Goal: Task Accomplishment & Management: Manage account settings

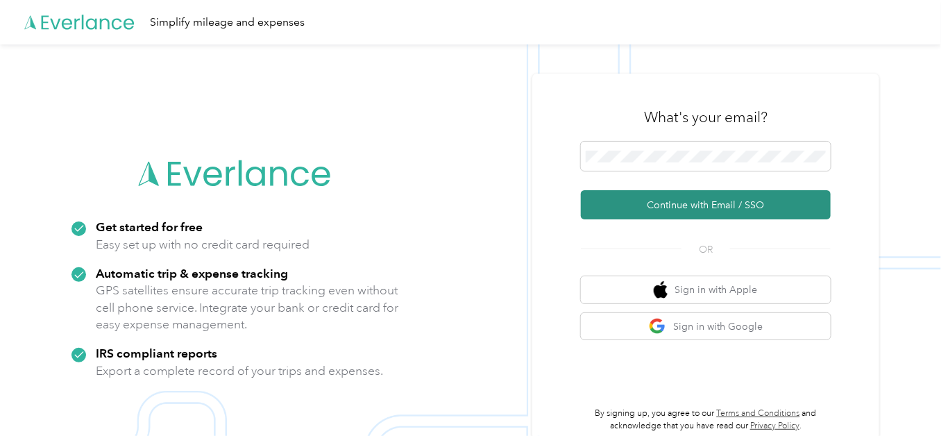
click at [693, 205] on button "Continue with Email / SSO" at bounding box center [706, 204] width 250 height 29
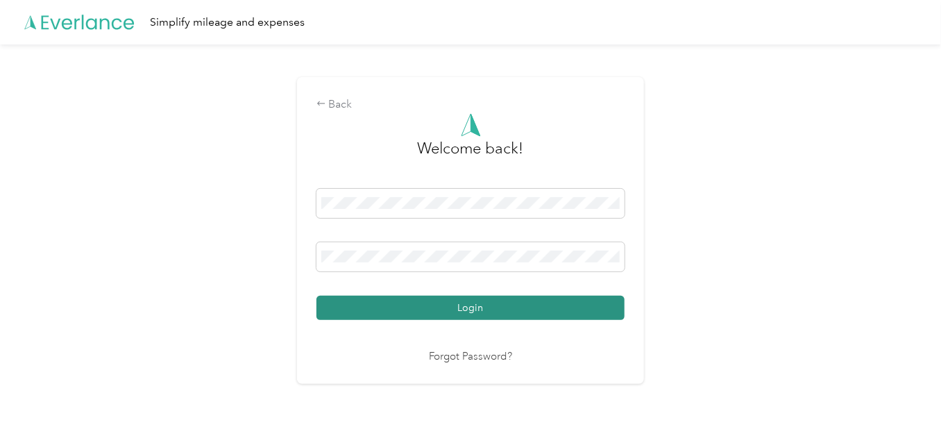
click at [595, 309] on button "Login" at bounding box center [471, 308] width 308 height 24
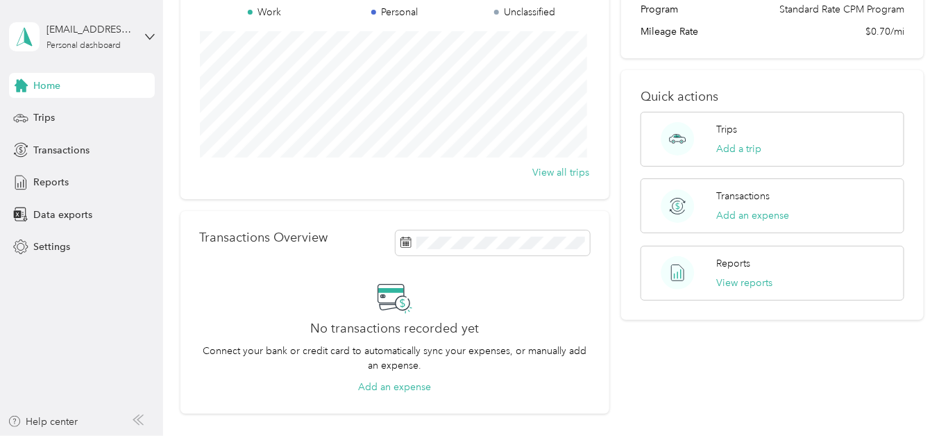
scroll to position [152, 0]
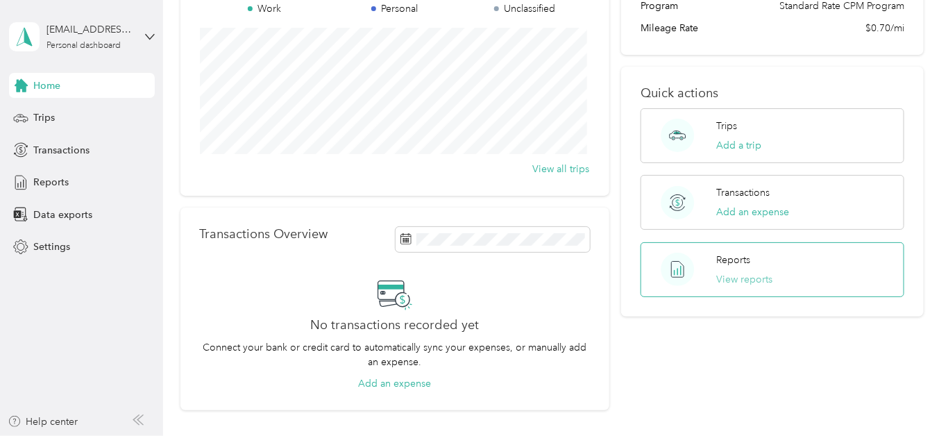
click at [757, 277] on button "View reports" at bounding box center [745, 279] width 56 height 15
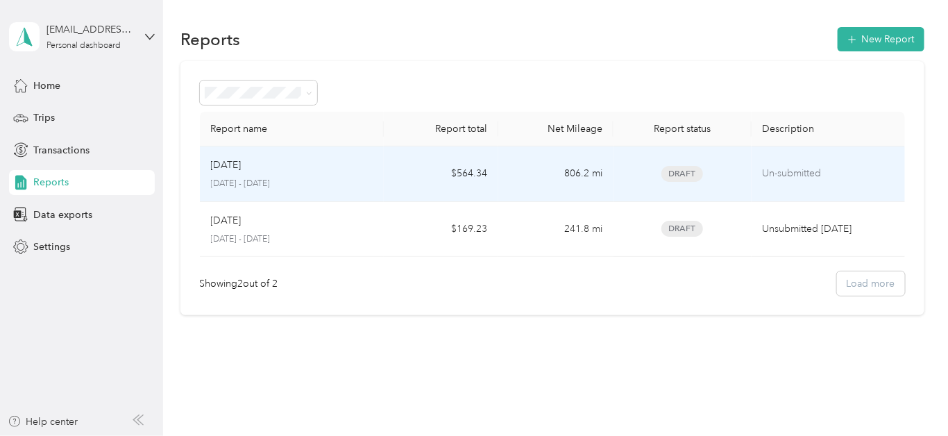
click at [390, 185] on td "$564.34" at bounding box center [441, 174] width 115 height 56
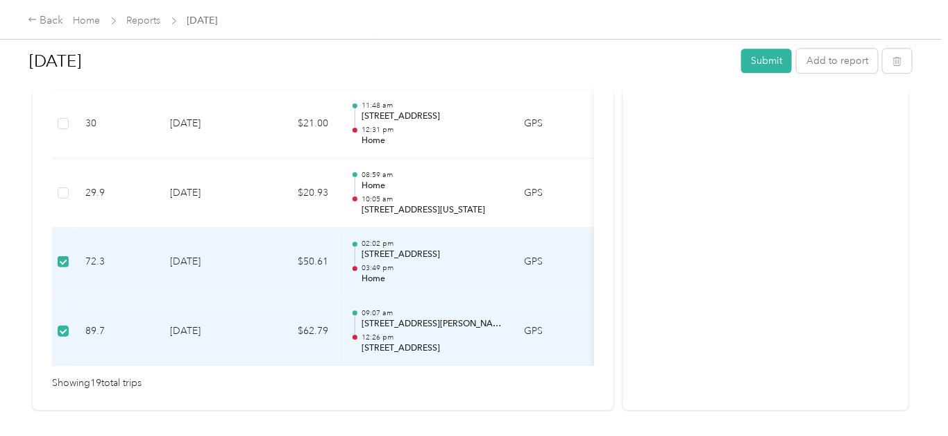
scroll to position [1427, 0]
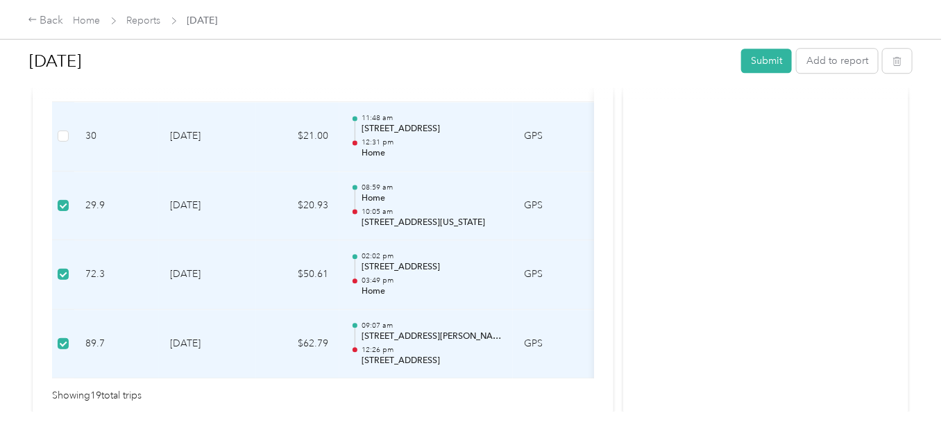
click at [65, 121] on td at bounding box center [63, 136] width 22 height 69
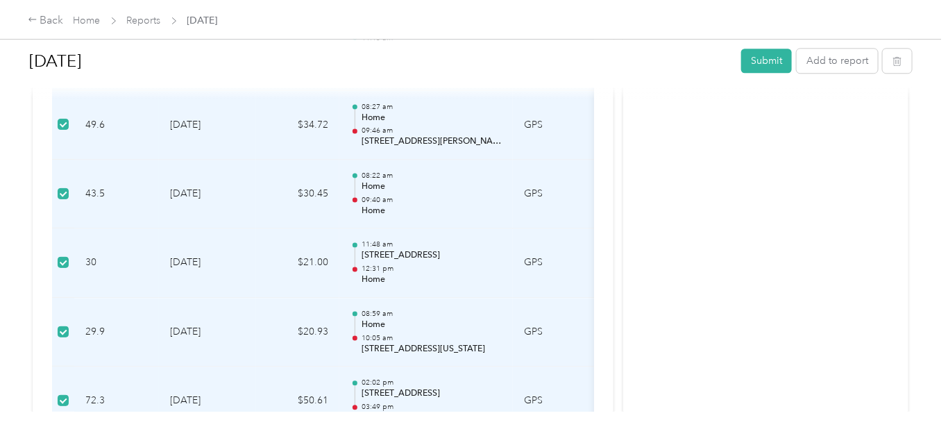
scroll to position [1316, 0]
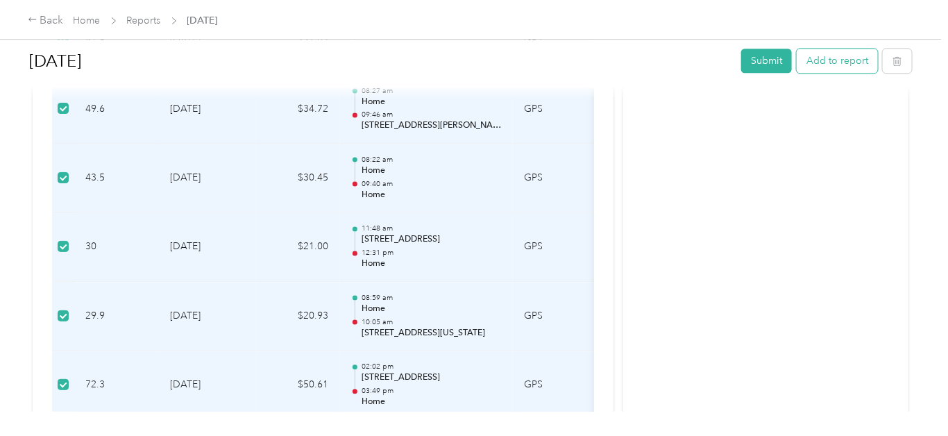
click at [844, 58] on button "Add to report" at bounding box center [837, 61] width 81 height 24
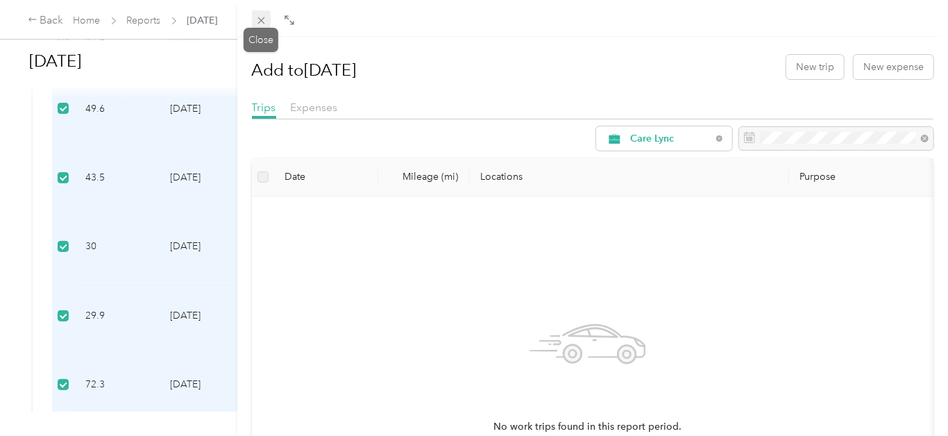
click at [260, 20] on icon at bounding box center [261, 20] width 7 height 7
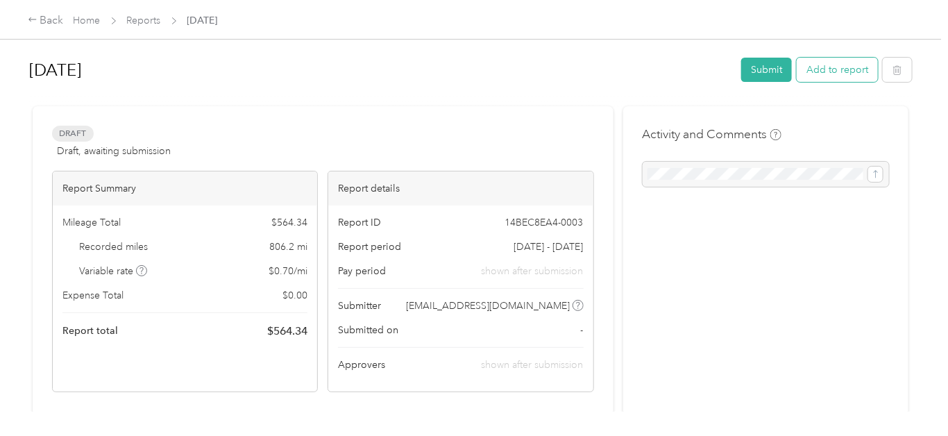
click at [817, 74] on button "Add to report" at bounding box center [837, 70] width 81 height 24
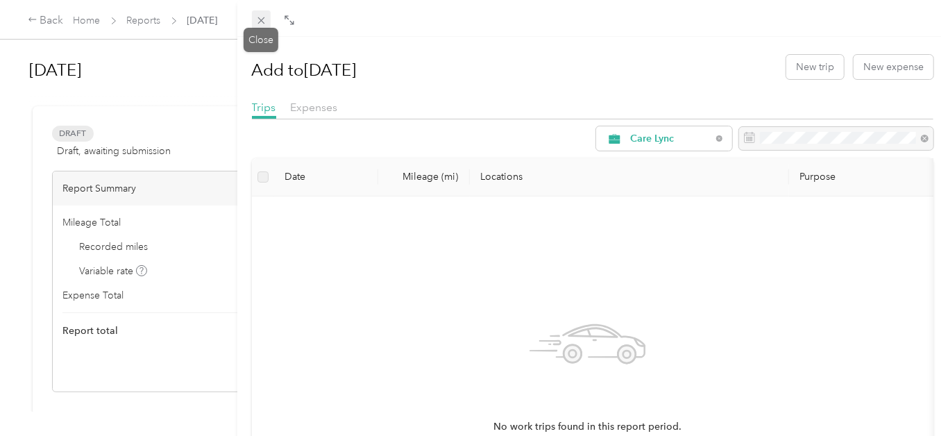
click at [260, 24] on icon at bounding box center [261, 21] width 12 height 12
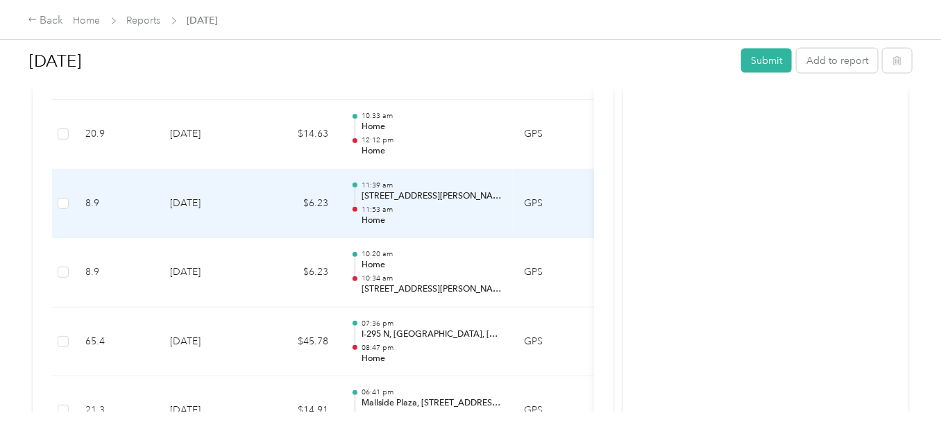
scroll to position [761, 0]
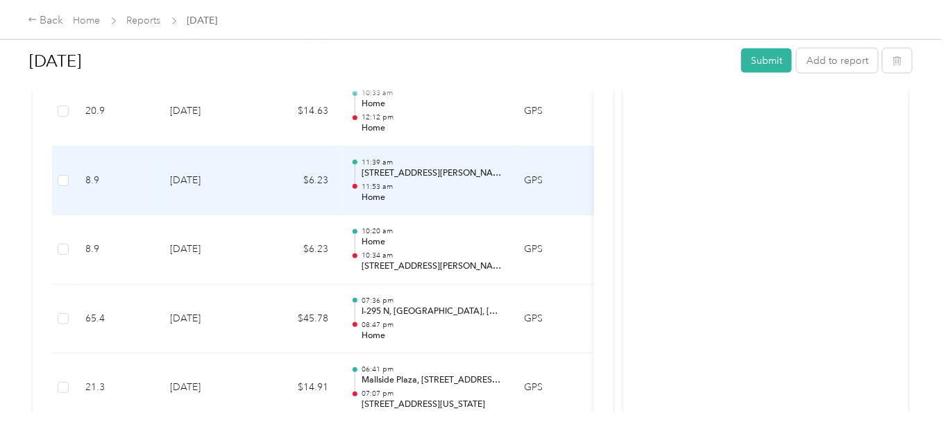
click at [146, 187] on td "8.9" at bounding box center [116, 180] width 85 height 69
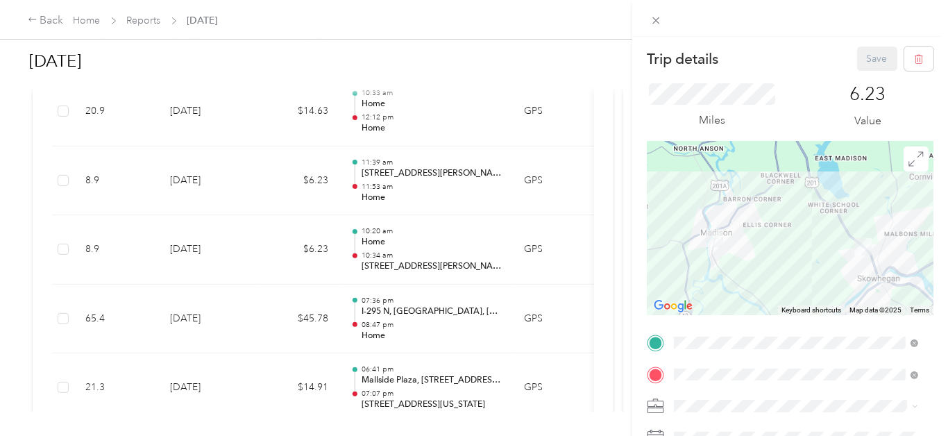
click at [63, 180] on div "Trip details Save This trip cannot be edited because it is either under review,…" at bounding box center [474, 218] width 948 height 436
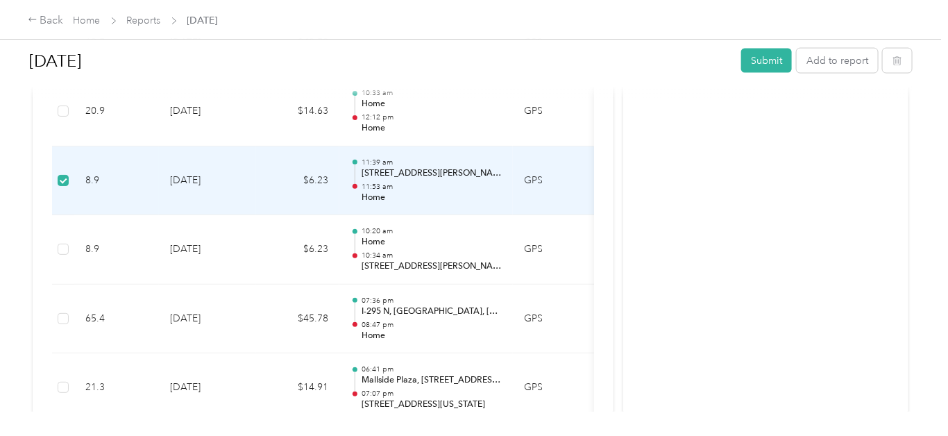
click at [194, 203] on td "[DATE]" at bounding box center [207, 180] width 97 height 69
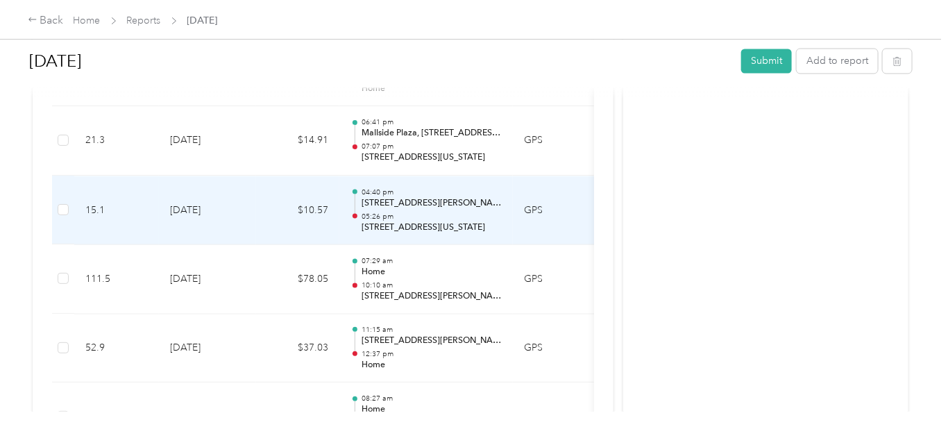
scroll to position [1043, 0]
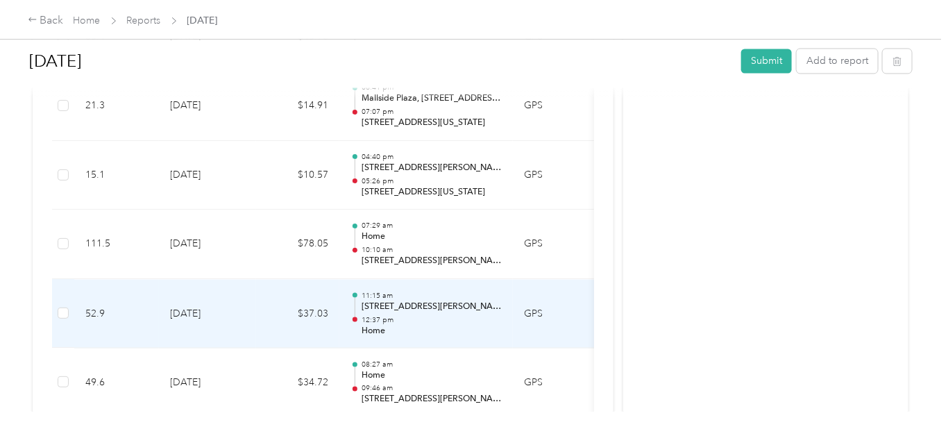
click at [126, 302] on td "52.9" at bounding box center [116, 313] width 85 height 69
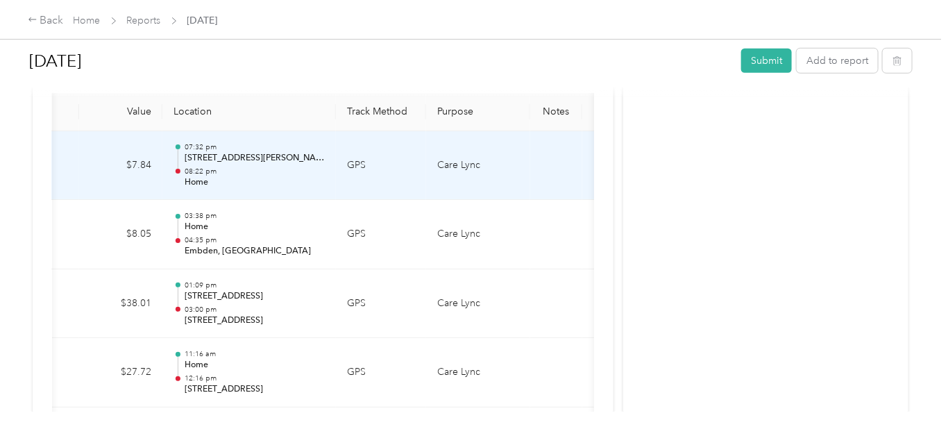
scroll to position [0, 271]
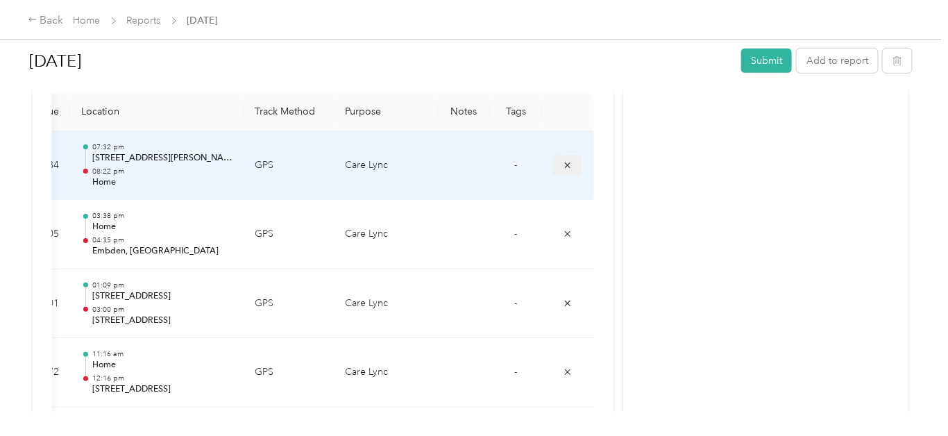
click at [563, 162] on icon "submit" at bounding box center [568, 165] width 10 height 10
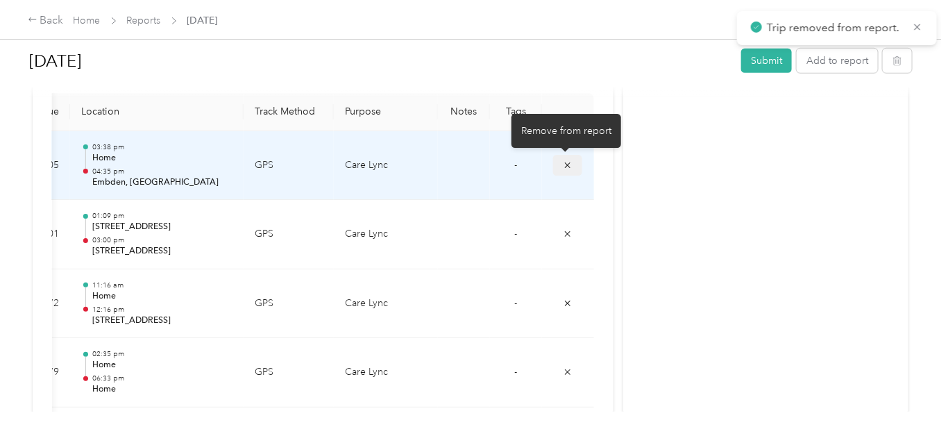
click at [563, 162] on icon "submit" at bounding box center [568, 165] width 10 height 10
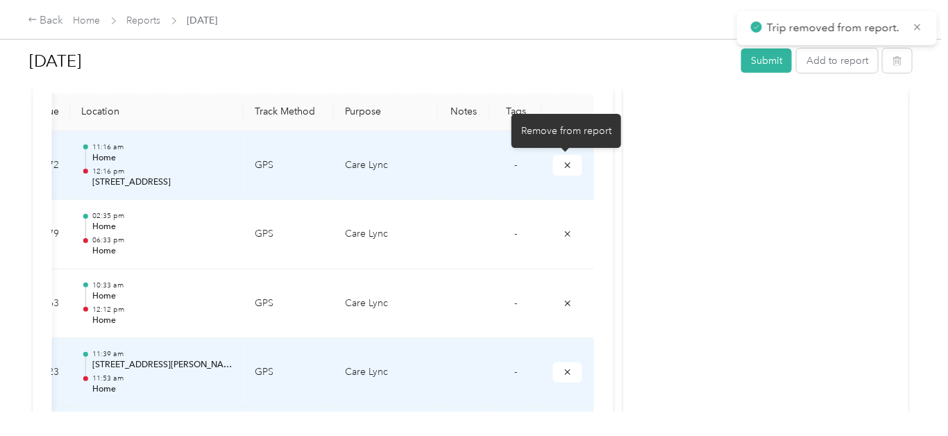
click at [563, 162] on icon "submit" at bounding box center [568, 165] width 10 height 10
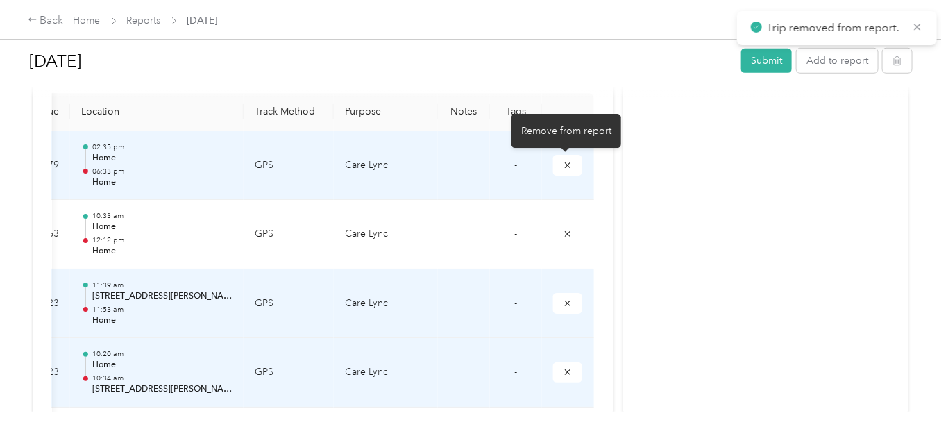
click at [563, 162] on icon "submit" at bounding box center [568, 165] width 10 height 10
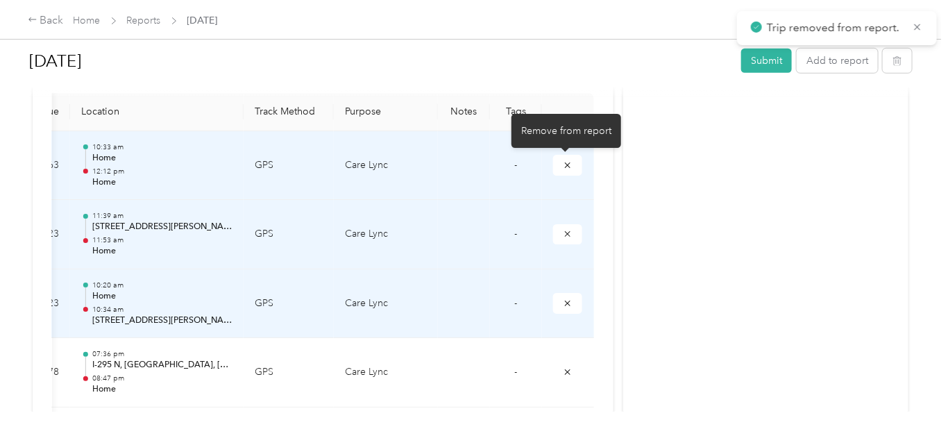
click at [563, 162] on icon "submit" at bounding box center [568, 165] width 10 height 10
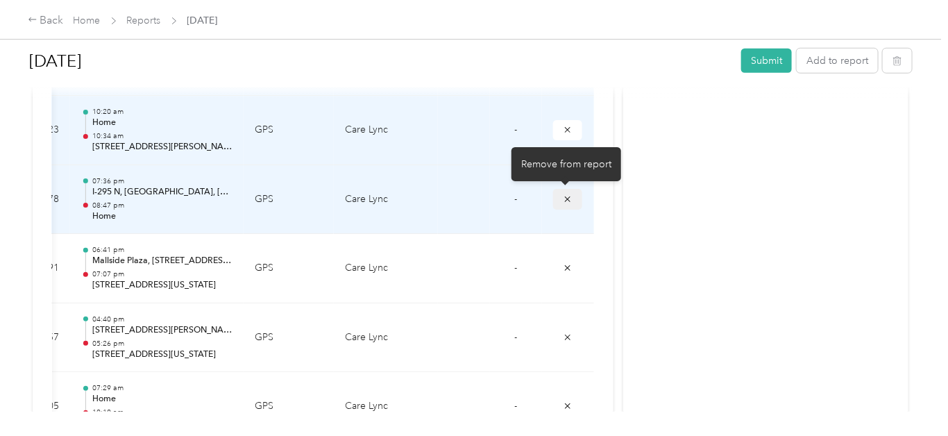
click at [569, 194] on icon "submit" at bounding box center [568, 199] width 10 height 10
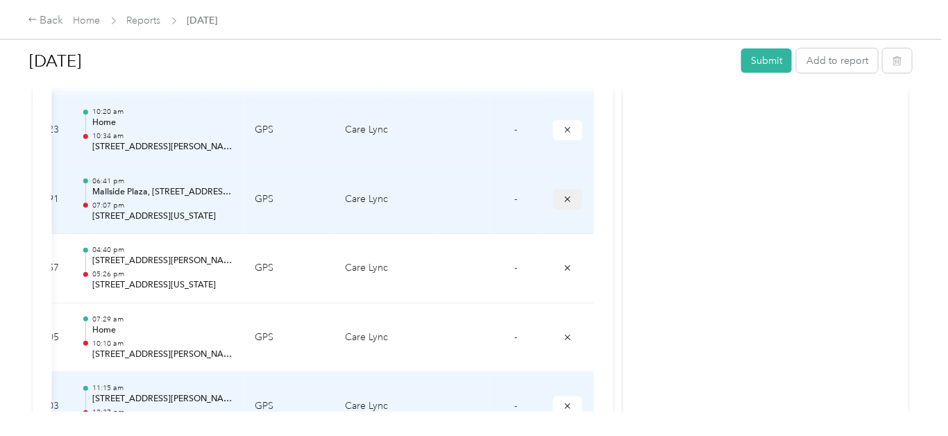
click at [564, 194] on icon "submit" at bounding box center [568, 199] width 10 height 10
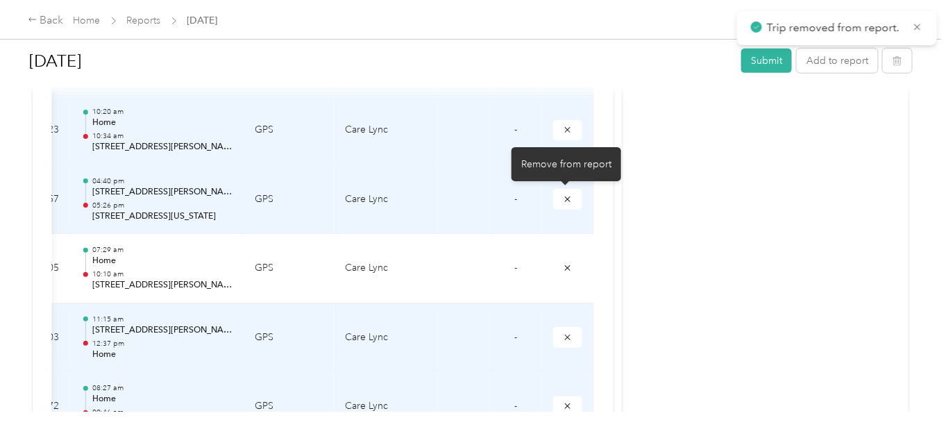
click at [564, 194] on icon "submit" at bounding box center [568, 199] width 10 height 10
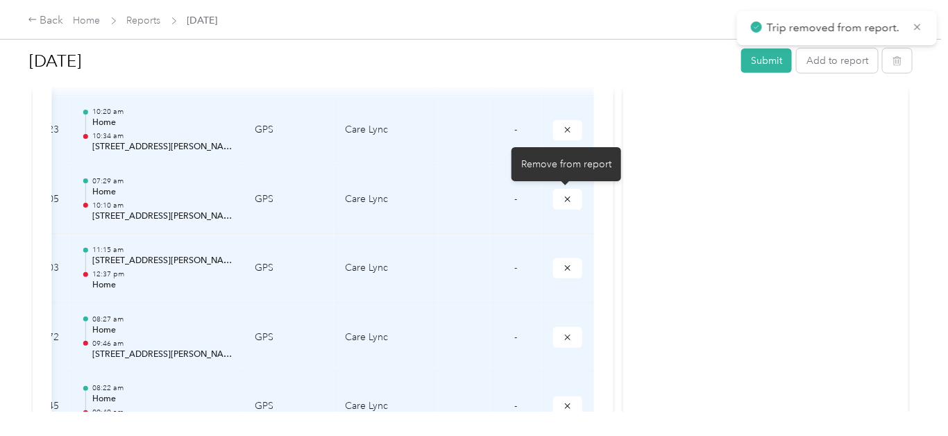
click at [564, 194] on icon "submit" at bounding box center [568, 199] width 10 height 10
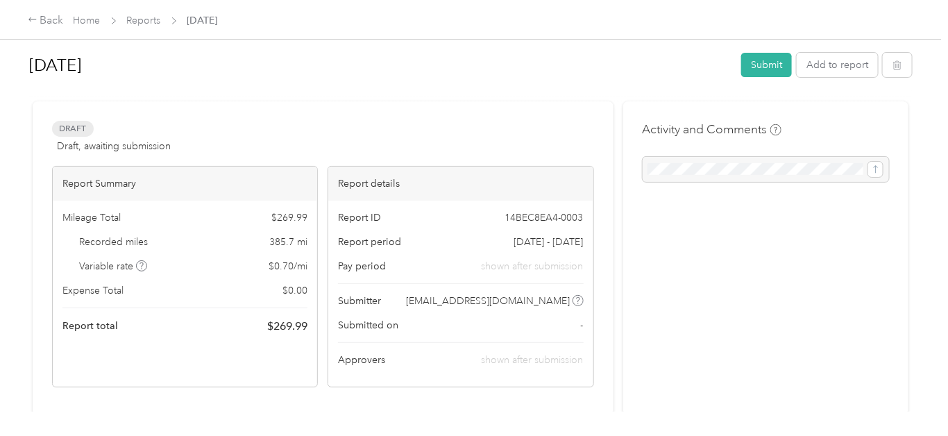
scroll to position [0, 0]
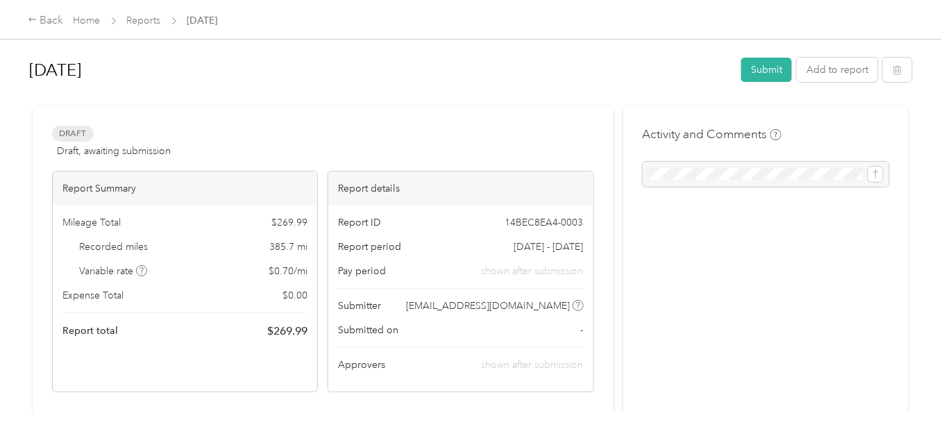
click at [560, 83] on h1 "[DATE]" at bounding box center [380, 69] width 703 height 33
click at [827, 74] on button "Add to report" at bounding box center [837, 70] width 81 height 24
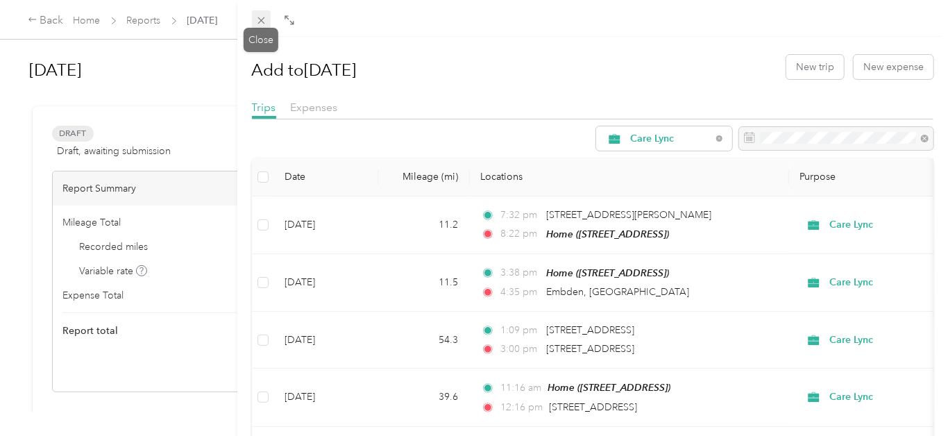
click at [262, 18] on icon at bounding box center [261, 21] width 12 height 12
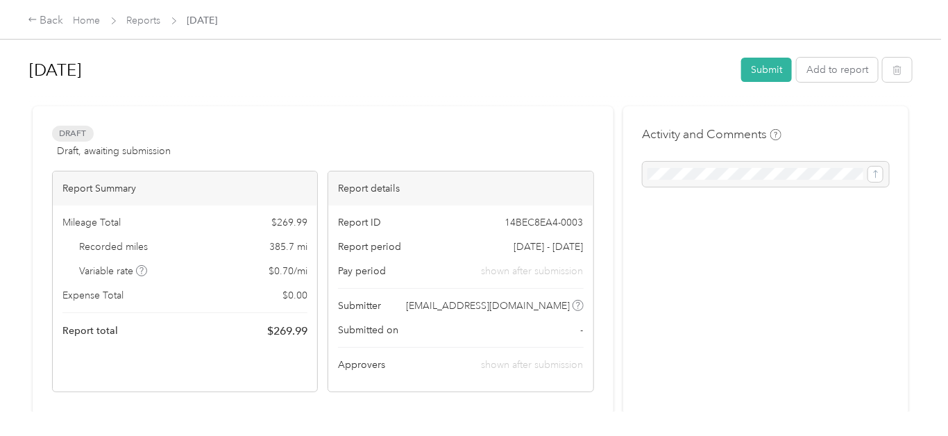
click at [218, 21] on span "[DATE]" at bounding box center [202, 20] width 31 height 15
click at [137, 22] on link "Reports" at bounding box center [144, 21] width 34 height 12
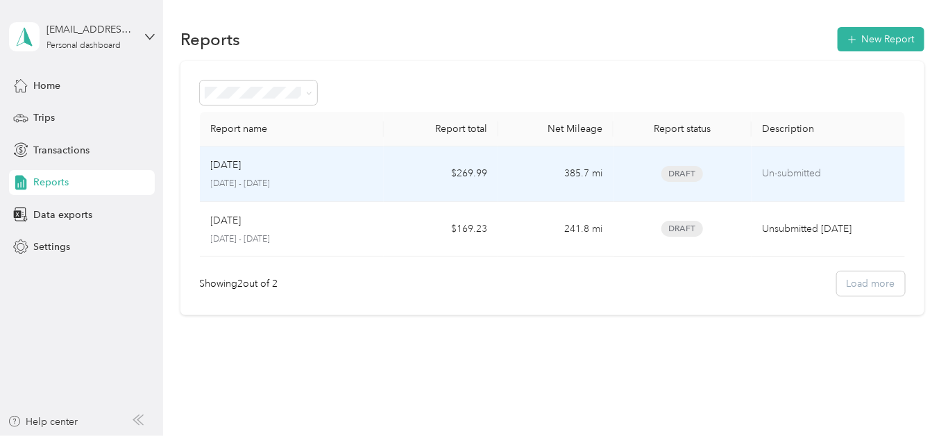
click at [237, 174] on div "Aug [DATE] - [DATE]" at bounding box center [292, 174] width 162 height 33
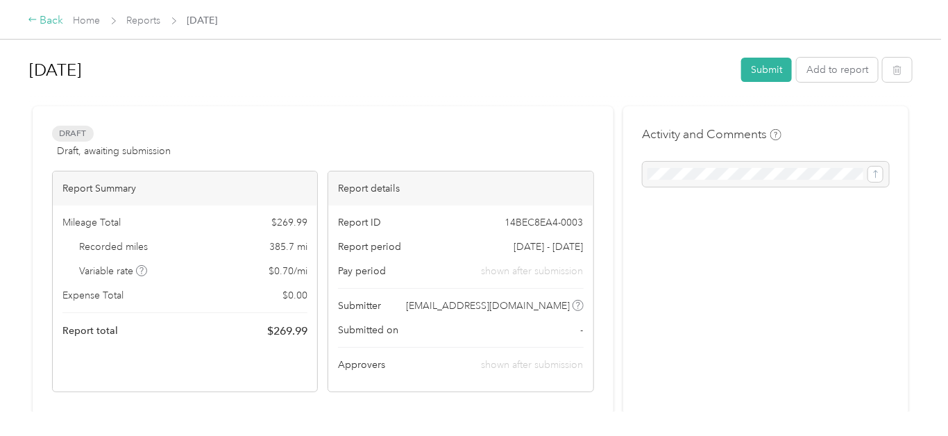
click at [50, 21] on div "Back" at bounding box center [46, 20] width 36 height 17
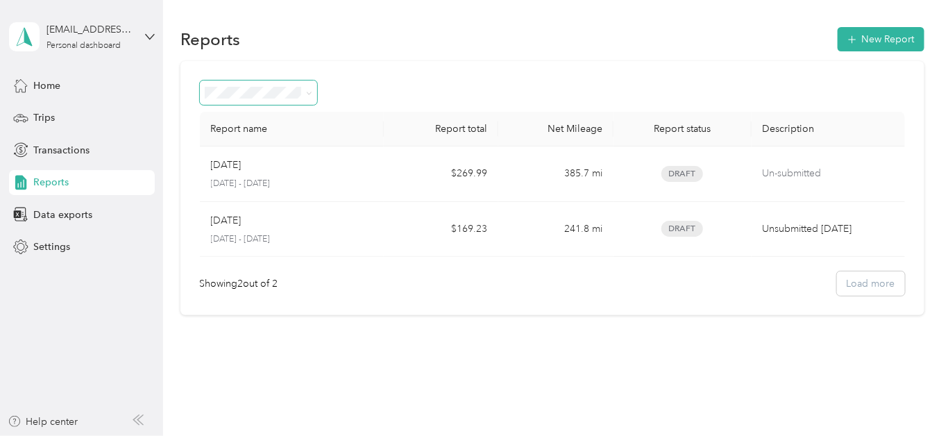
click at [307, 90] on icon at bounding box center [309, 93] width 6 height 6
click at [94, 214] on div "Data exports" at bounding box center [82, 214] width 146 height 25
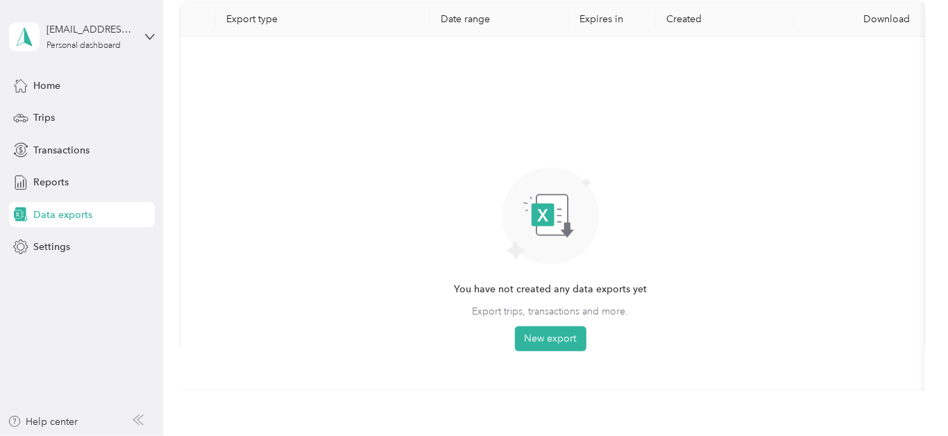
scroll to position [100, 0]
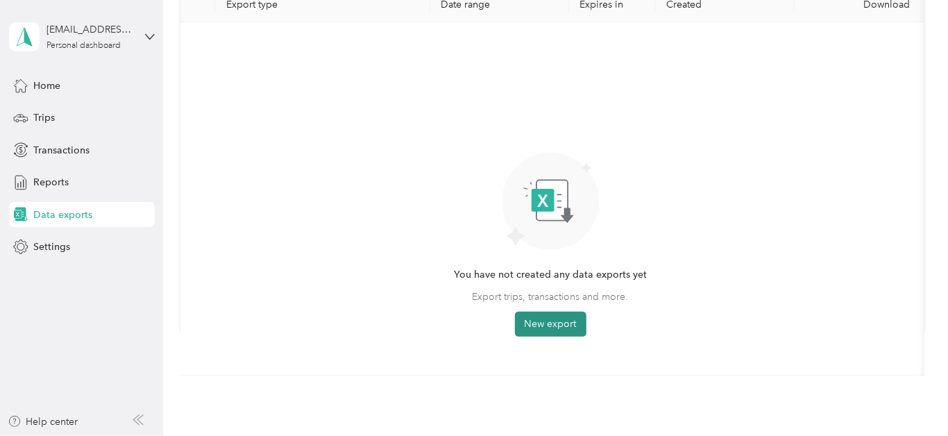
click at [548, 321] on button "New export" at bounding box center [551, 324] width 72 height 25
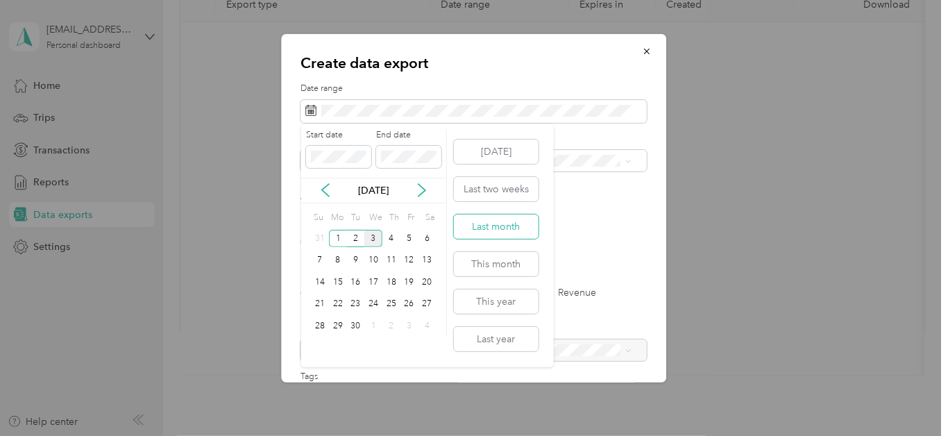
click at [481, 223] on button "Last month" at bounding box center [496, 227] width 85 height 24
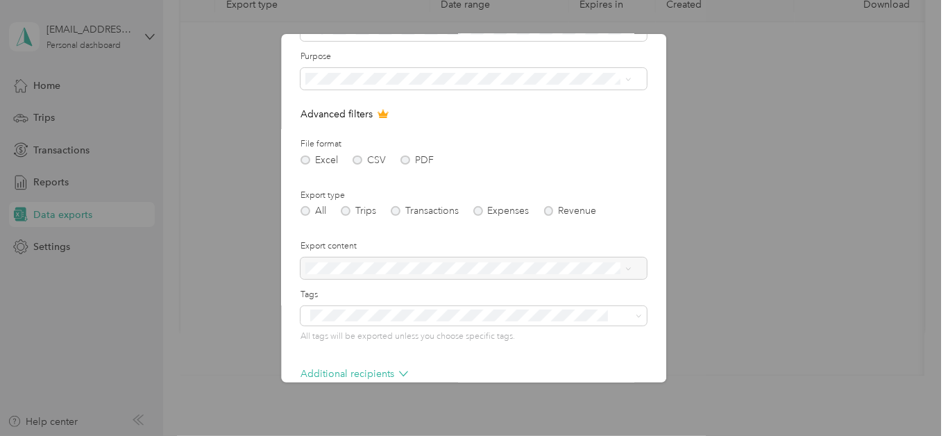
scroll to position [82, 0]
click at [307, 158] on div "Excel CSV PDF" at bounding box center [474, 160] width 346 height 10
click at [360, 159] on div "Excel CSV PDF" at bounding box center [474, 160] width 346 height 10
click at [414, 160] on div "Excel CSV PDF" at bounding box center [474, 160] width 346 height 10
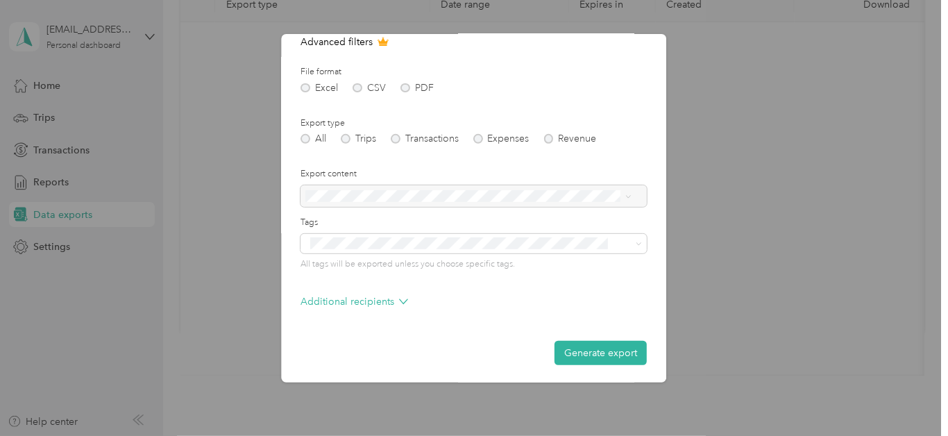
scroll to position [155, 0]
click at [346, 138] on div "All Trips Transactions Expenses Revenue" at bounding box center [474, 138] width 346 height 10
click at [595, 352] on button "Generate export" at bounding box center [601, 352] width 92 height 24
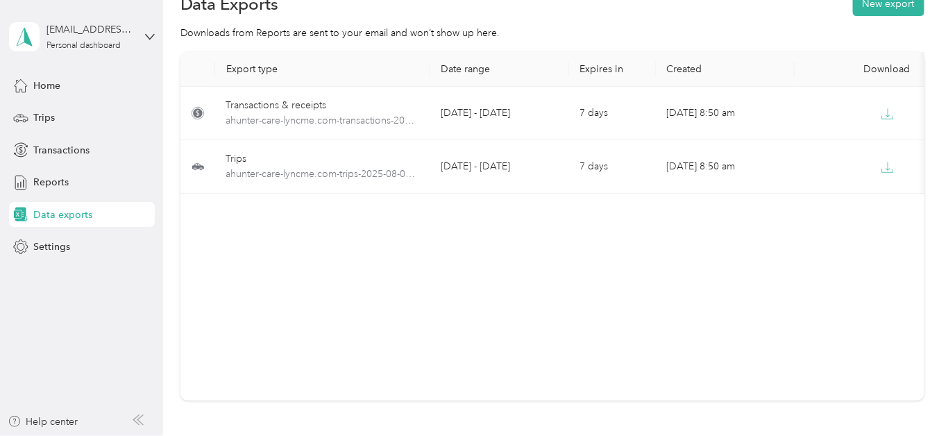
scroll to position [34, 0]
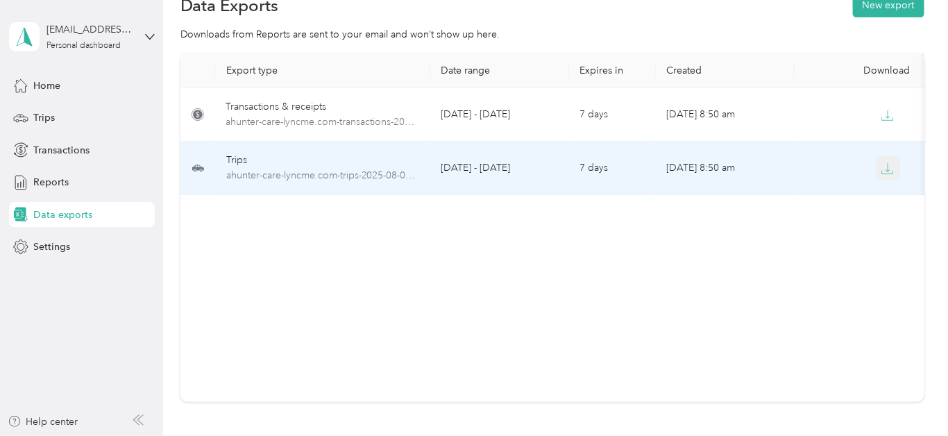
click at [891, 168] on icon "button" at bounding box center [888, 168] width 12 height 12
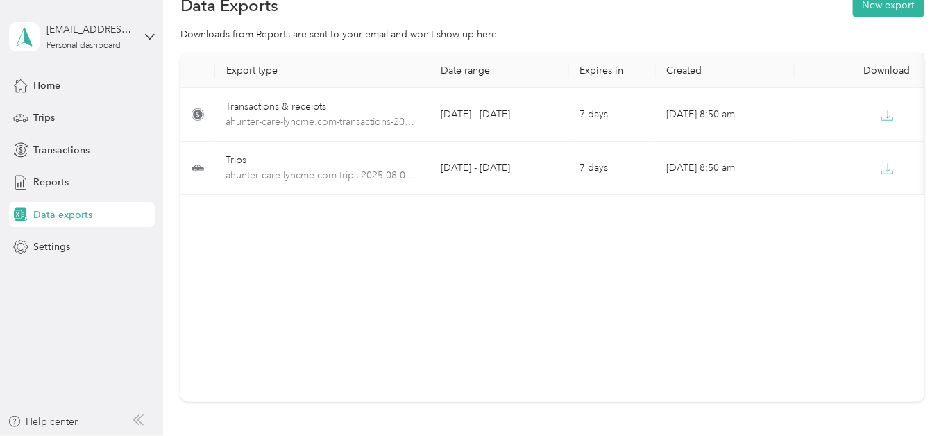
click at [525, 285] on div "Export type Date range Expires in Created Download Transactions & receipts ahun…" at bounding box center [552, 227] width 744 height 348
click at [76, 185] on div "Reports" at bounding box center [82, 182] width 146 height 25
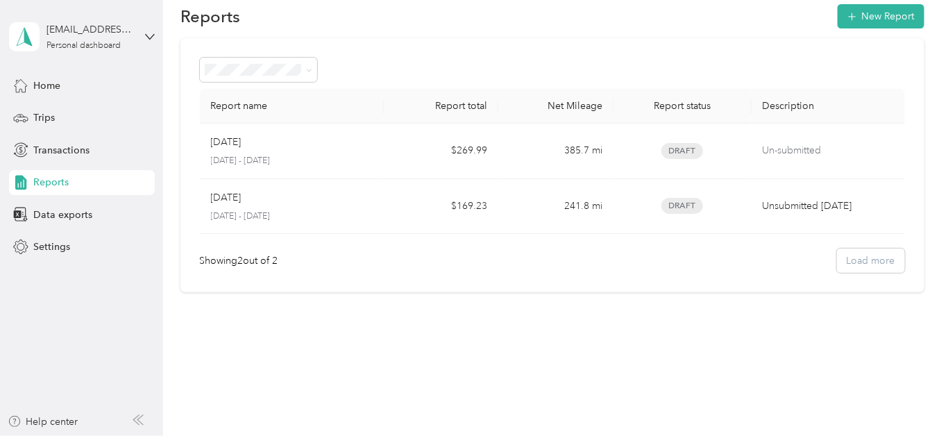
scroll to position [21, 0]
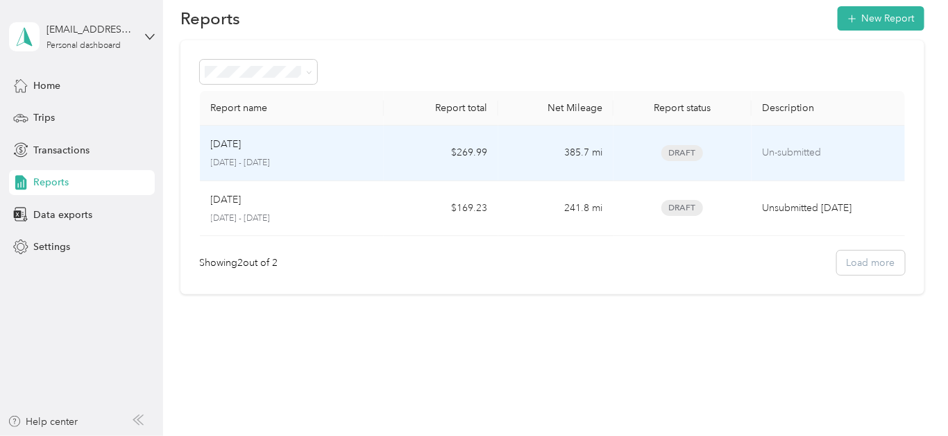
click at [316, 158] on p "[DATE] - [DATE]" at bounding box center [292, 163] width 162 height 12
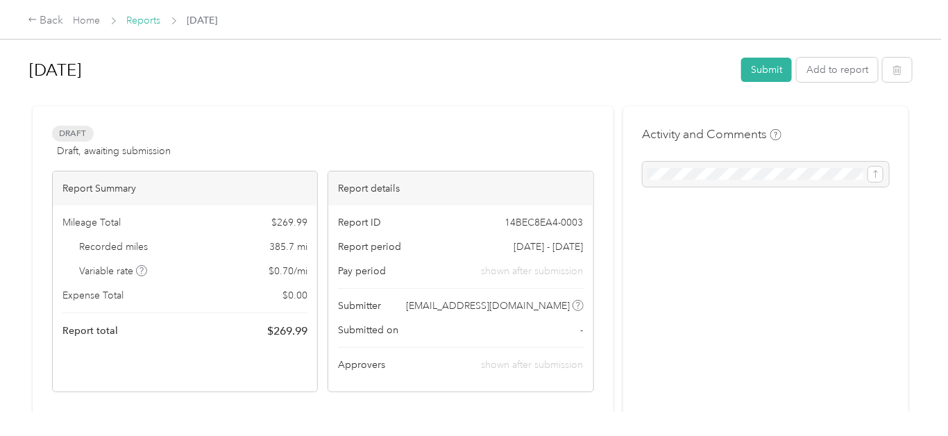
click at [139, 21] on link "Reports" at bounding box center [144, 21] width 34 height 12
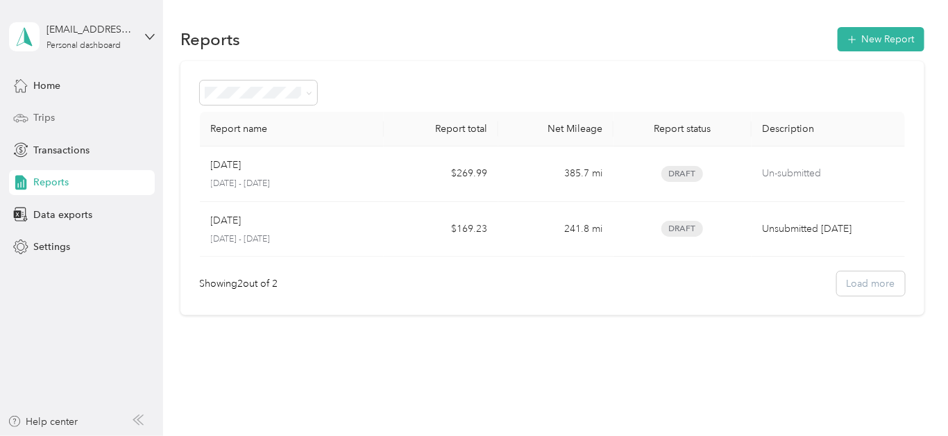
click at [90, 115] on div "Trips" at bounding box center [82, 118] width 146 height 25
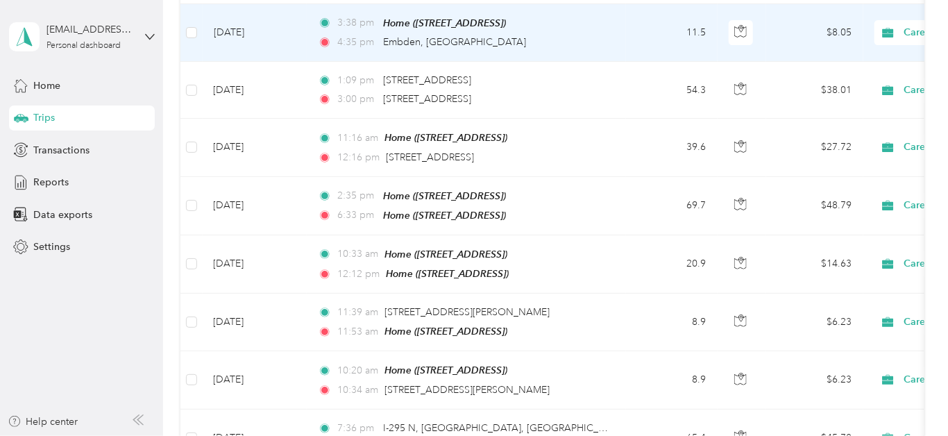
scroll to position [419, 0]
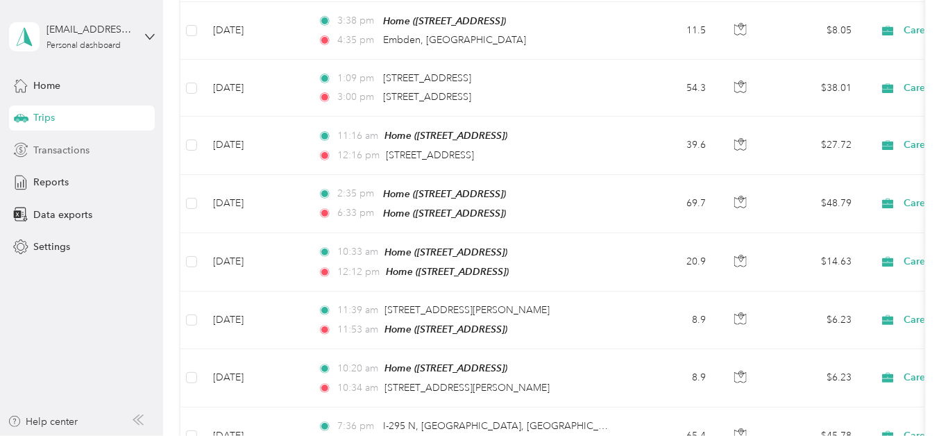
click at [78, 149] on span "Transactions" at bounding box center [61, 150] width 56 height 15
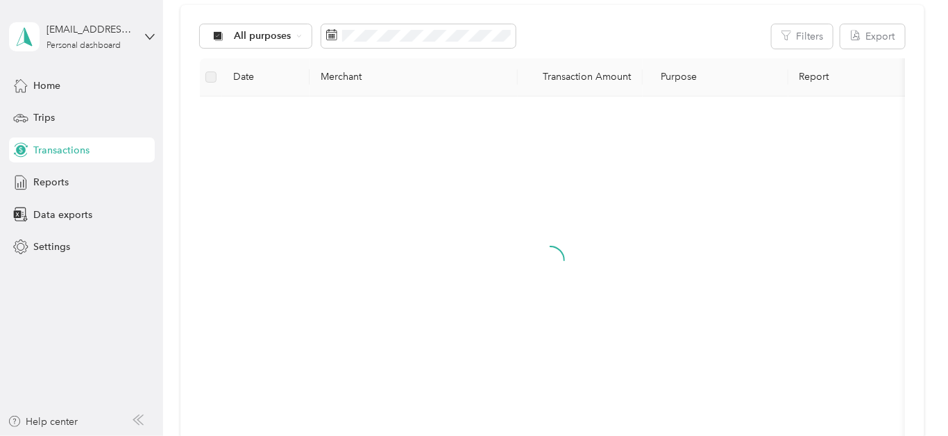
scroll to position [371, 0]
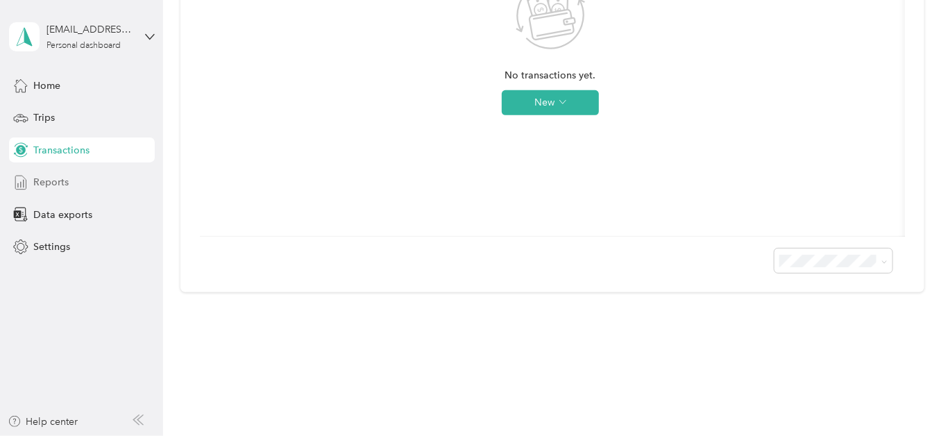
click at [78, 184] on div "Reports" at bounding box center [82, 182] width 146 height 25
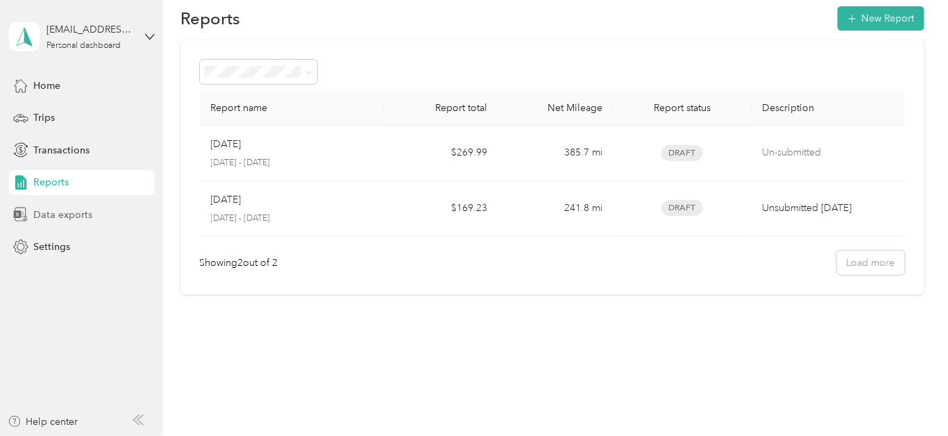
click at [78, 214] on span "Data exports" at bounding box center [62, 215] width 59 height 15
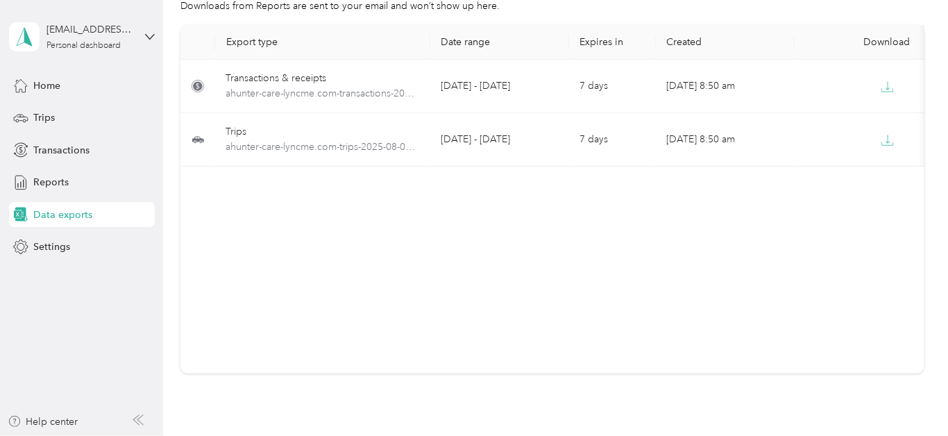
scroll to position [60, 0]
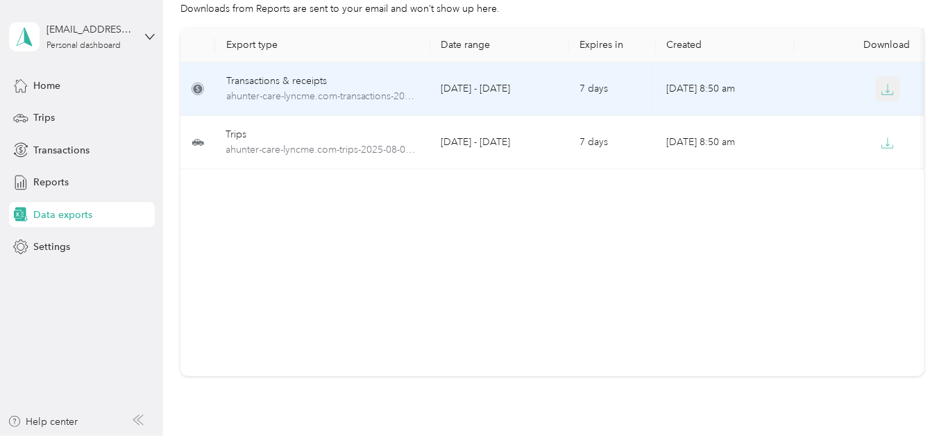
click at [889, 89] on icon "button" at bounding box center [888, 88] width 4 height 8
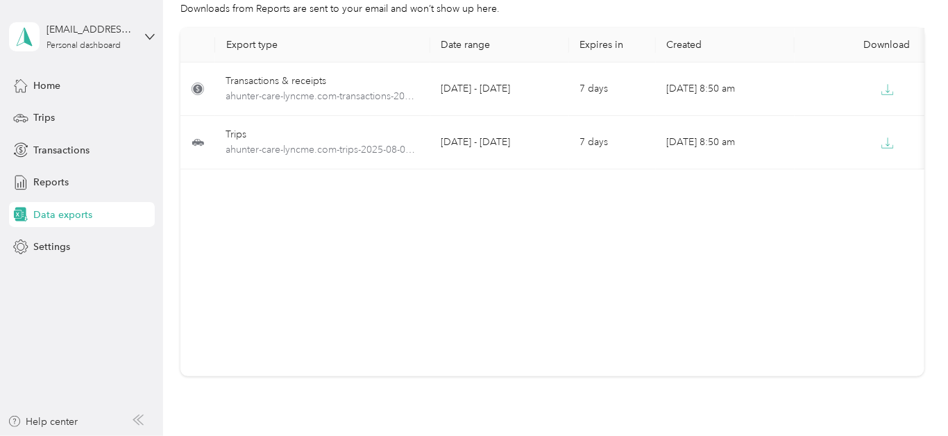
click at [528, 284] on div "Export type Date range Expires in Created Download Transactions & receipts ahun…" at bounding box center [552, 202] width 744 height 348
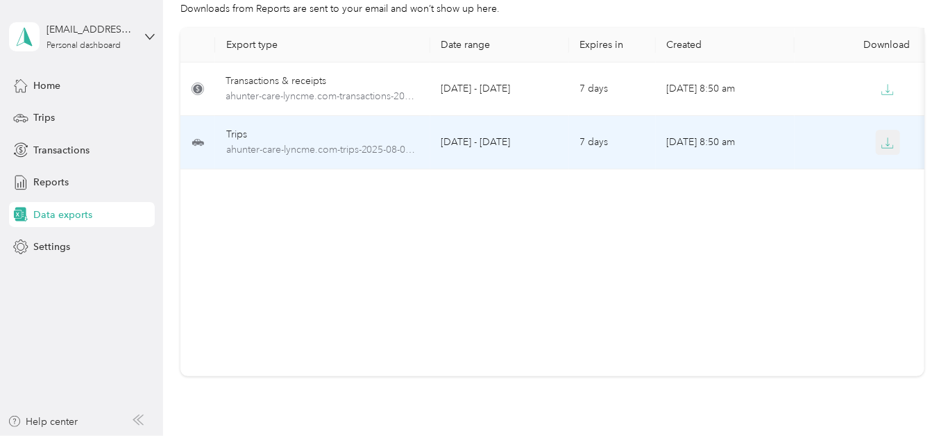
click at [889, 137] on icon "button" at bounding box center [888, 143] width 12 height 12
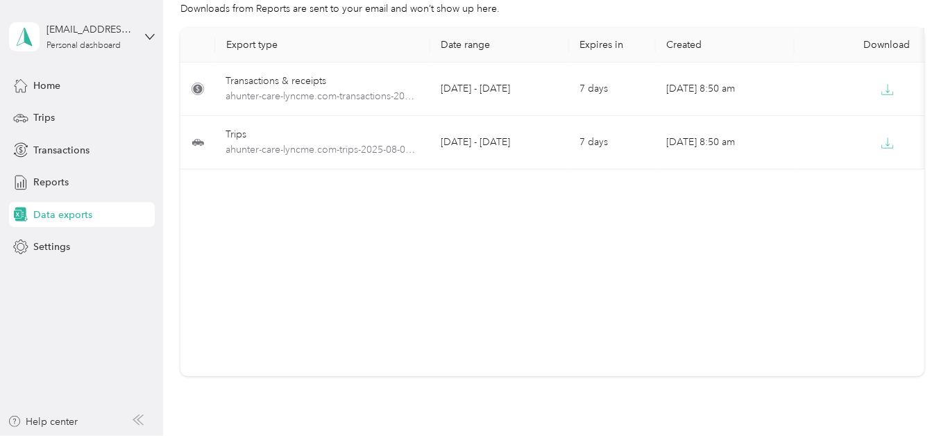
click at [557, 228] on div "Export type Date range Expires in Created Download Transactions & receipts ahun…" at bounding box center [552, 202] width 744 height 348
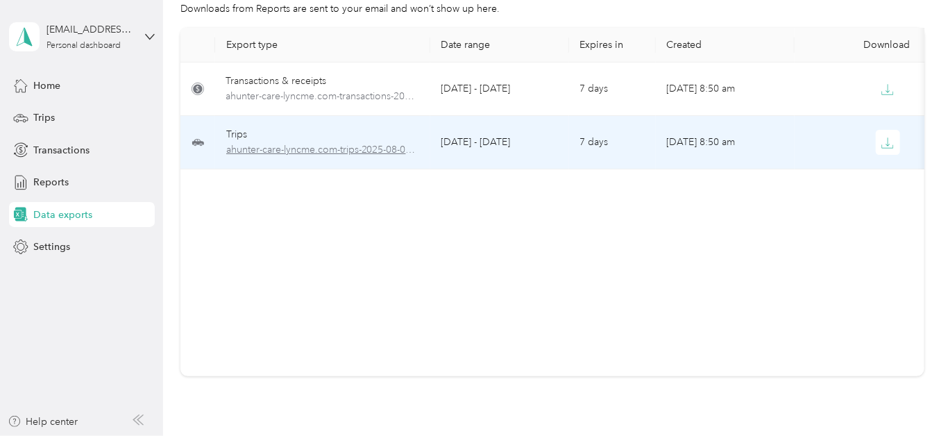
click at [335, 142] on span "ahunter-care-lyncme.com-trips-2025-08-01-2025-08-31.xlsx" at bounding box center [322, 149] width 193 height 15
click at [337, 146] on span "ahunter-care-lyncme.com-trips-2025-08-01-2025-08-31.xlsx" at bounding box center [322, 149] width 193 height 15
drag, startPoint x: 337, startPoint y: 146, endPoint x: 501, endPoint y: 143, distance: 163.9
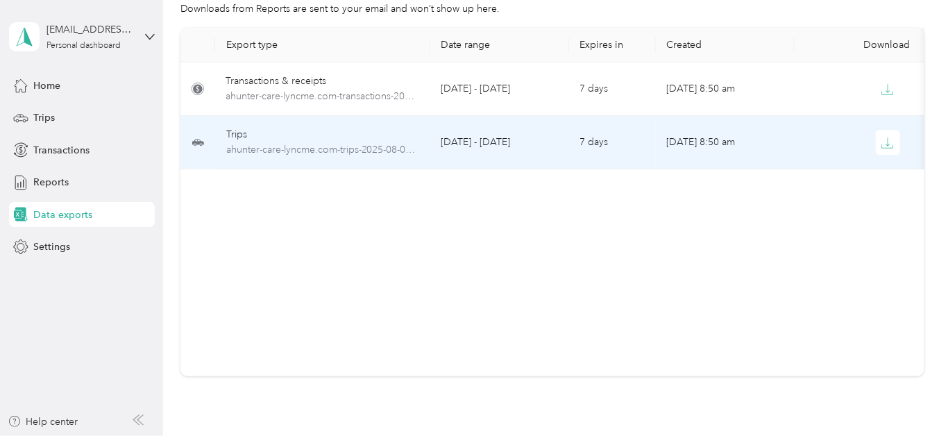
click at [501, 143] on td "[DATE] - [DATE]" at bounding box center [499, 142] width 139 height 53
click at [498, 142] on td "[DATE] - [DATE]" at bounding box center [499, 142] width 139 height 53
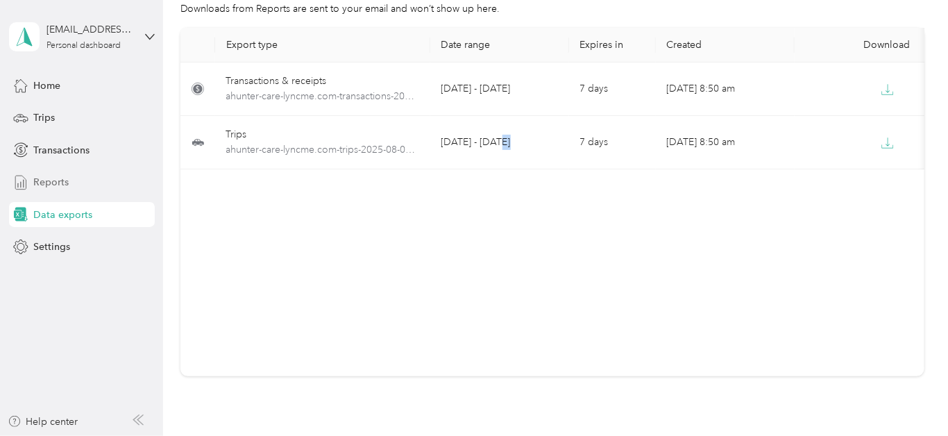
click at [65, 181] on span "Reports" at bounding box center [50, 182] width 35 height 15
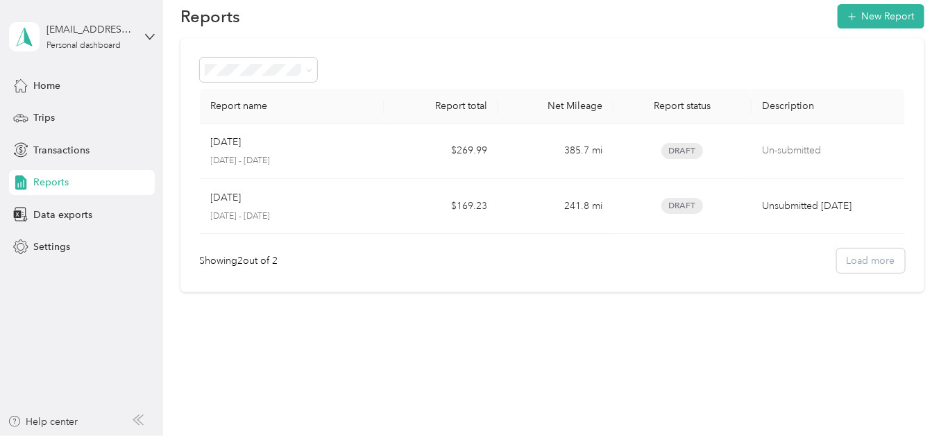
scroll to position [21, 0]
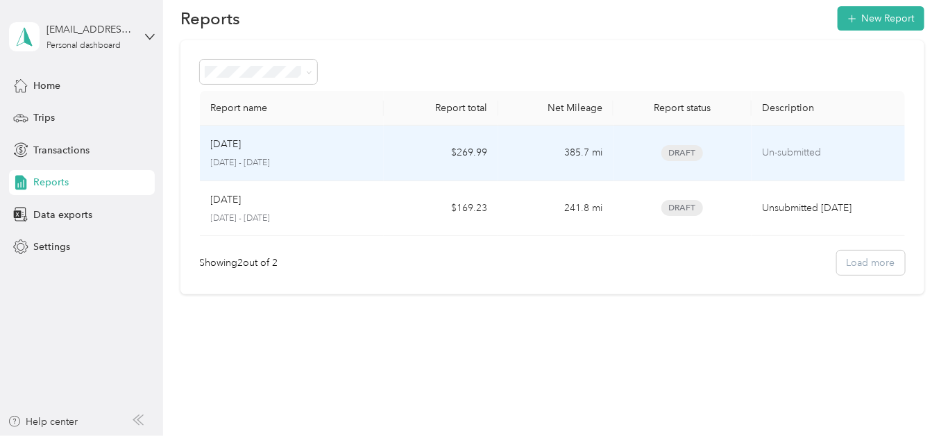
click at [309, 160] on p "[DATE] - [DATE]" at bounding box center [292, 163] width 162 height 12
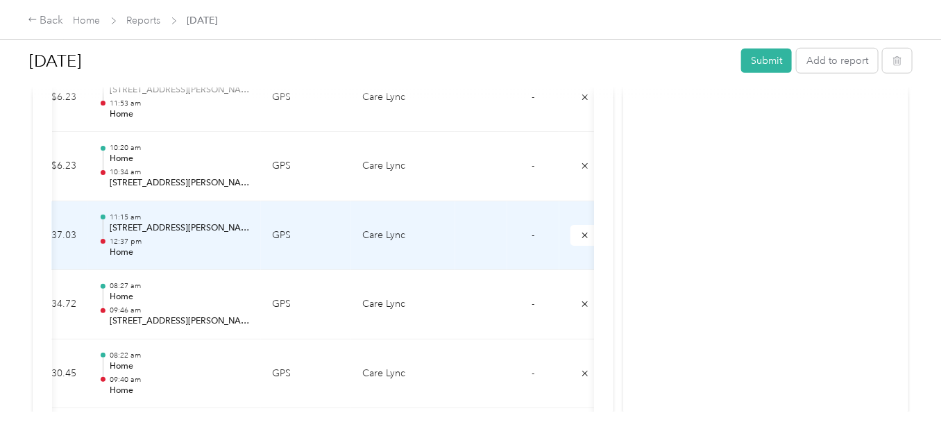
scroll to position [0, 271]
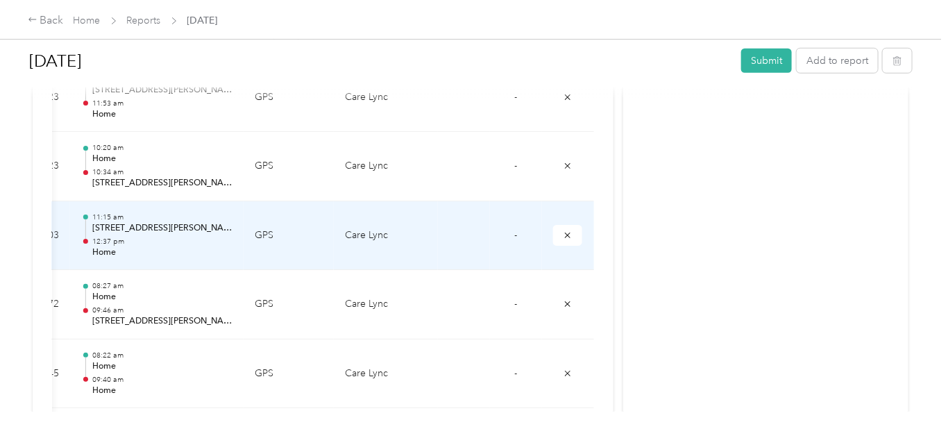
drag, startPoint x: 350, startPoint y: 257, endPoint x: 693, endPoint y: 131, distance: 365.2
click at [693, 131] on div "Activity and Comments" at bounding box center [765, 203] width 285 height 1053
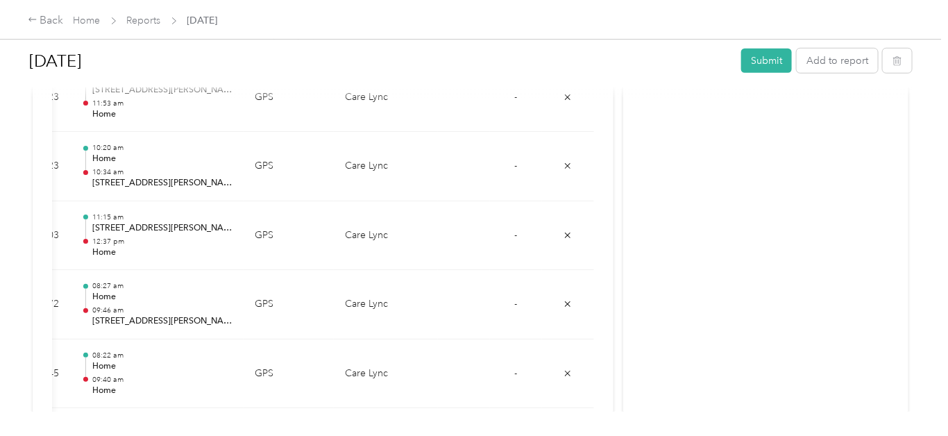
click at [514, 96] on div at bounding box center [470, 91] width 883 height 15
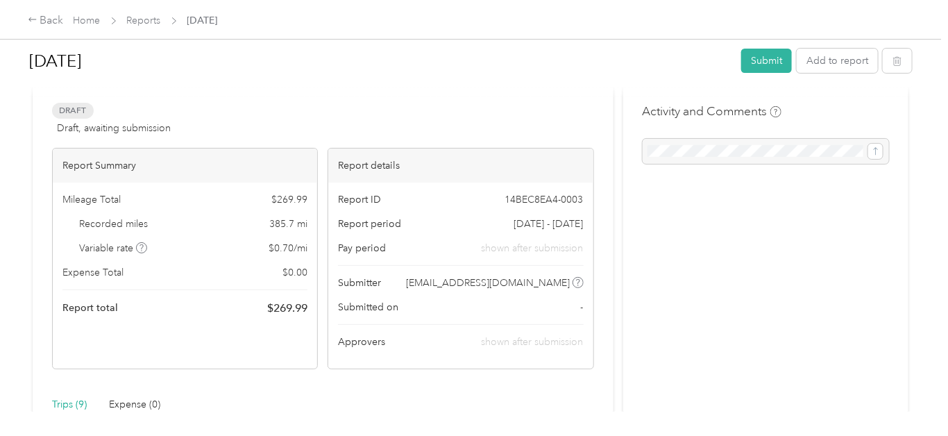
scroll to position [0, 0]
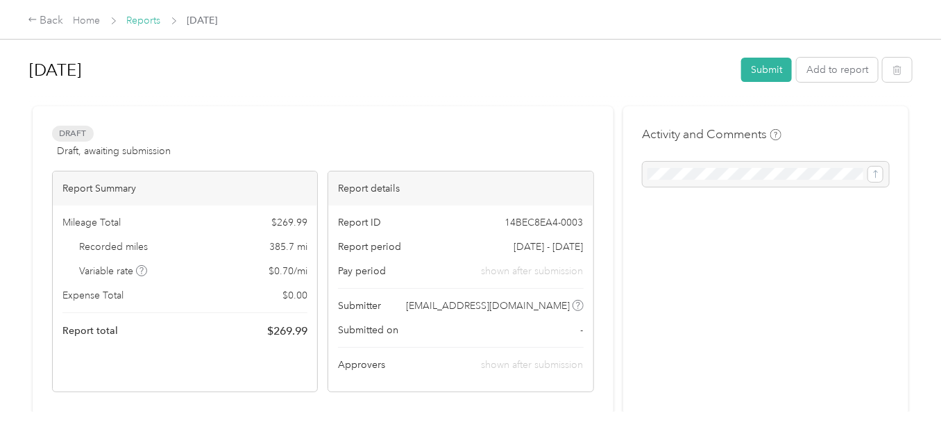
click at [144, 21] on link "Reports" at bounding box center [144, 21] width 34 height 12
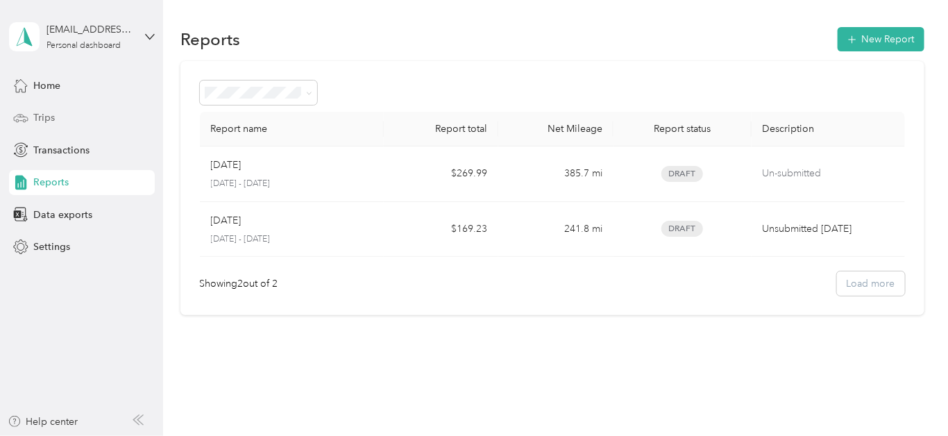
click at [56, 110] on div "Trips" at bounding box center [82, 118] width 146 height 25
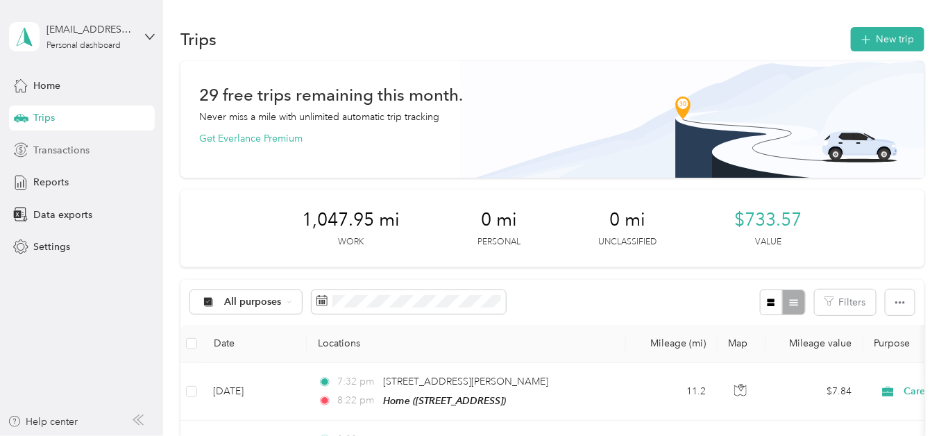
click at [72, 151] on span "Transactions" at bounding box center [61, 150] width 56 height 15
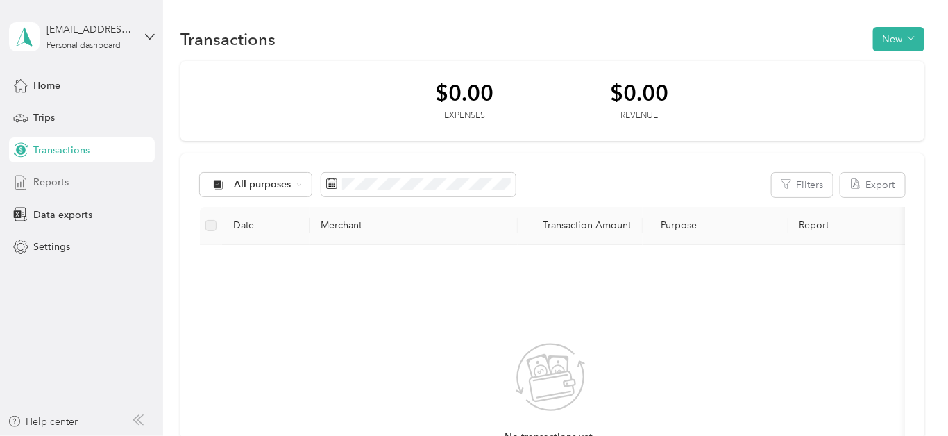
click at [71, 185] on div "Reports" at bounding box center [82, 182] width 146 height 25
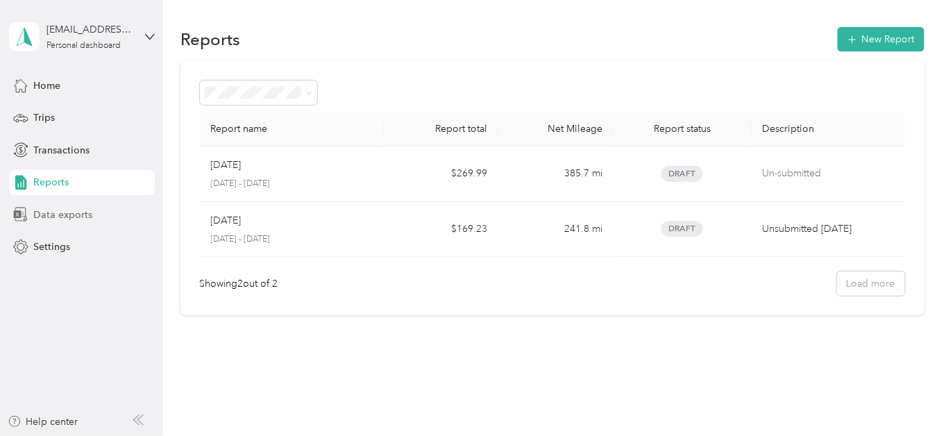
click at [79, 219] on span "Data exports" at bounding box center [62, 215] width 59 height 15
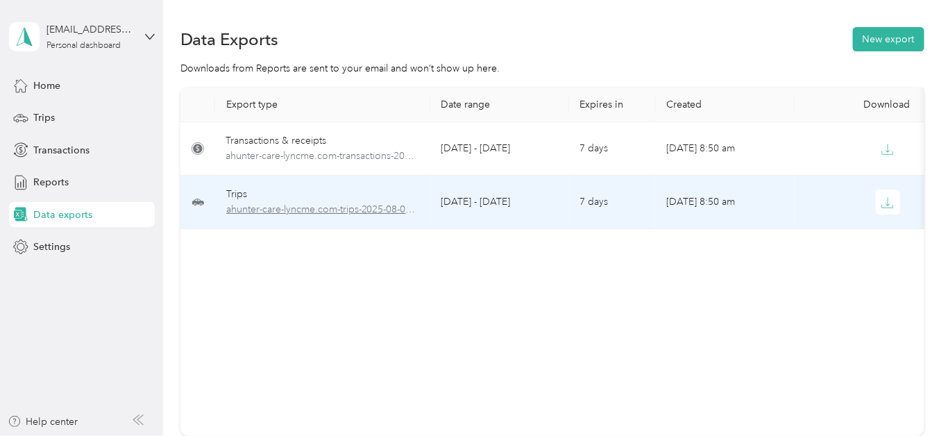
click at [387, 208] on span "ahunter-care-lyncme.com-trips-2025-08-01-2025-08-31.xlsx" at bounding box center [322, 209] width 193 height 15
click at [887, 202] on icon "button" at bounding box center [888, 202] width 12 height 12
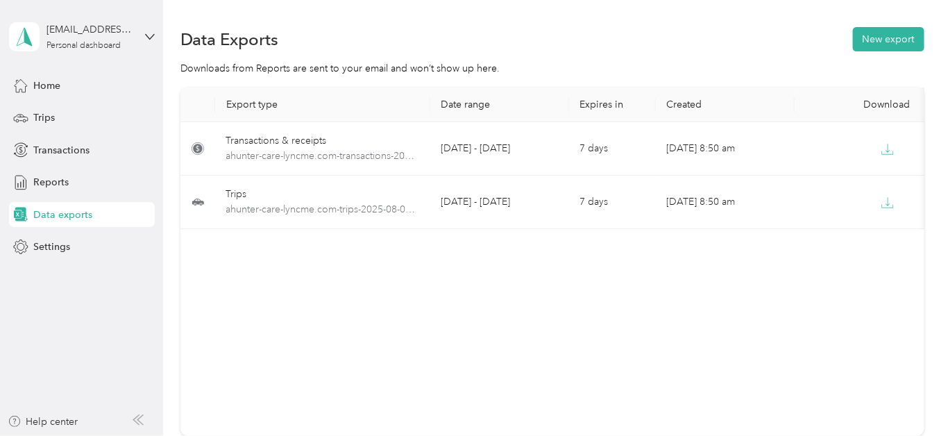
click at [437, 329] on div "Export type Date range Expires in Created Download Transactions & receipts ahun…" at bounding box center [552, 261] width 744 height 348
click at [76, 183] on div "Reports" at bounding box center [82, 182] width 146 height 25
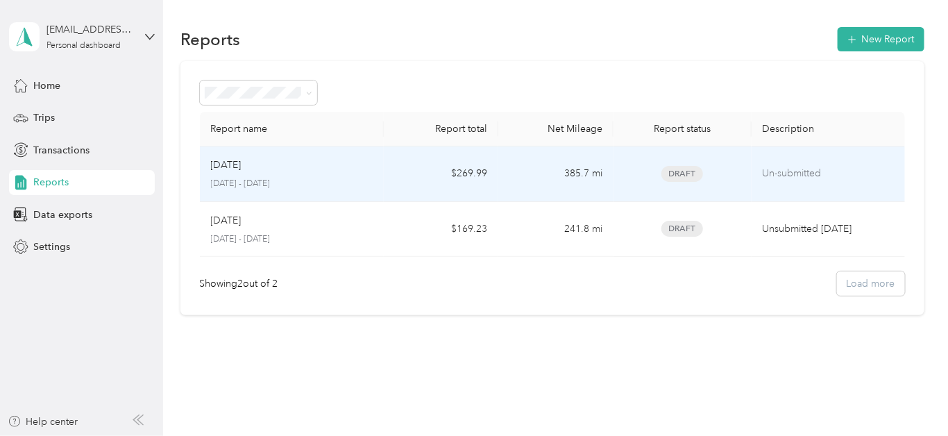
click at [355, 171] on div "[DATE]" at bounding box center [292, 165] width 162 height 15
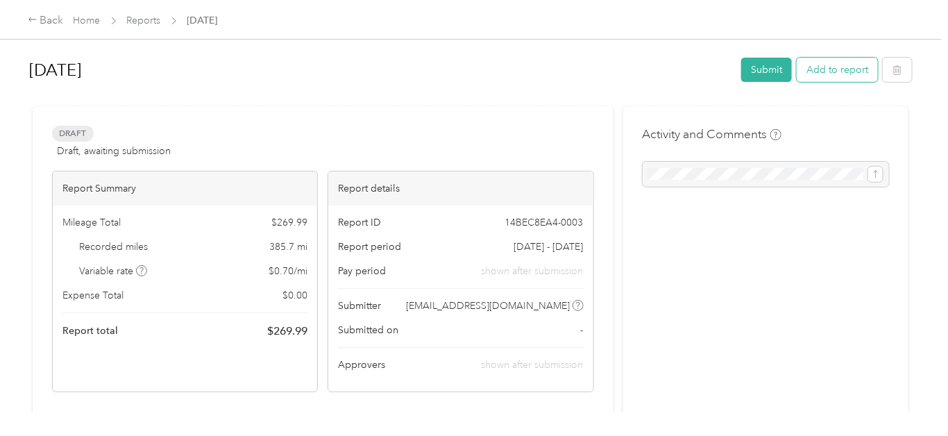
click at [843, 72] on button "Add to report" at bounding box center [837, 70] width 81 height 24
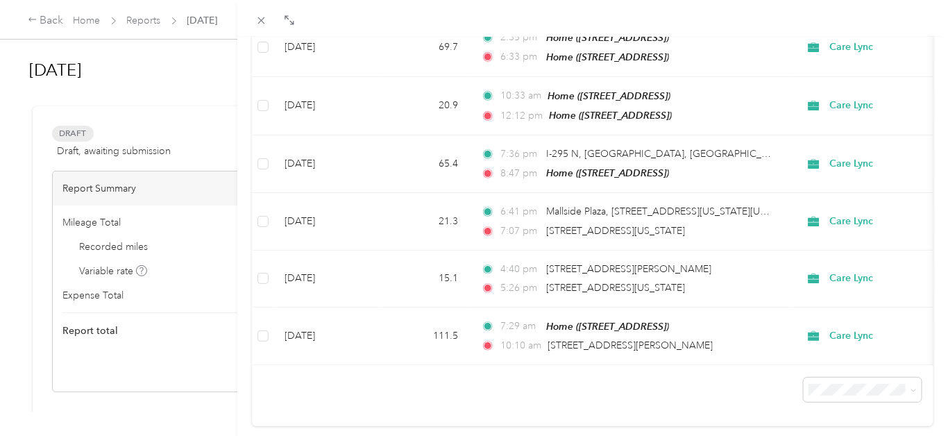
scroll to position [451, 0]
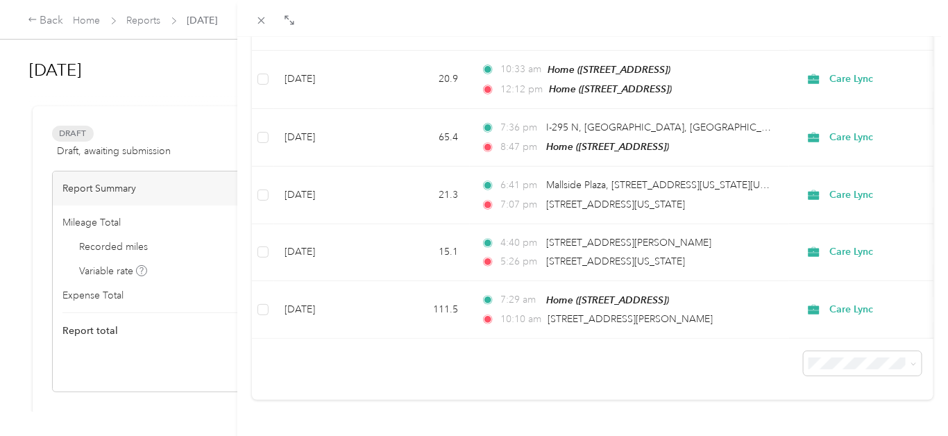
click at [205, 370] on div "Add to [DATE] New trip New expense Trips Expenses Care Lync Date Mileage (mi) L…" at bounding box center [474, 218] width 948 height 436
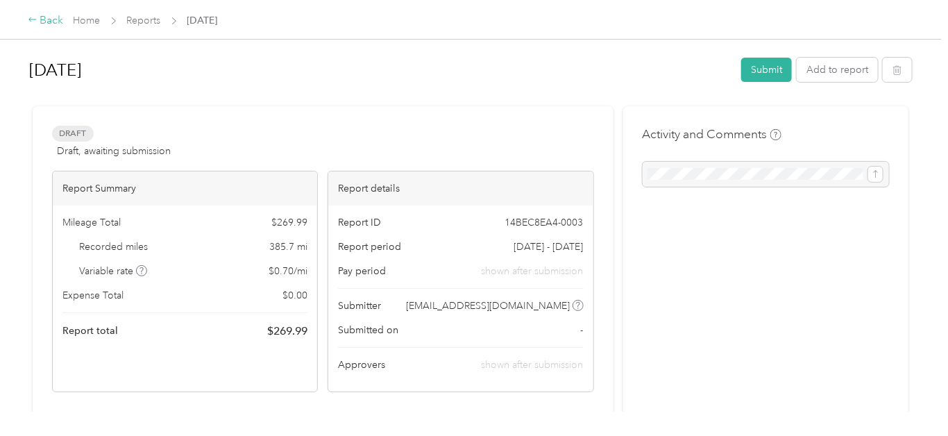
click at [44, 22] on div "Back" at bounding box center [46, 20] width 36 height 17
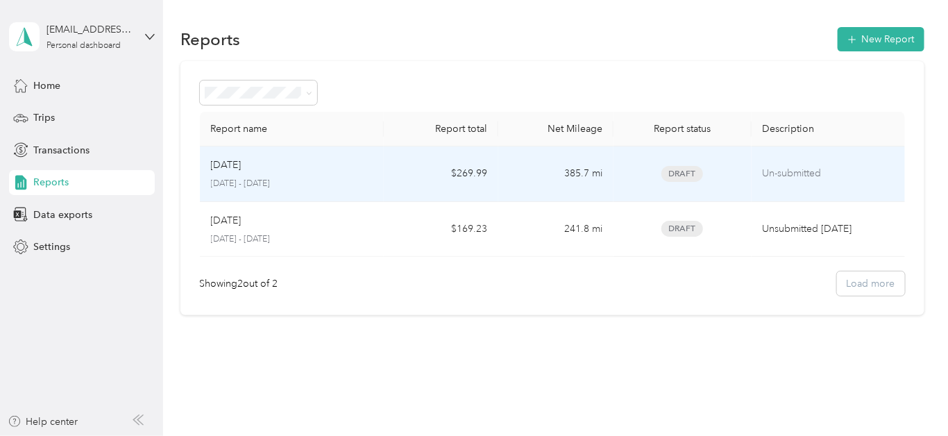
click at [378, 176] on td "Aug [DATE] - [DATE]" at bounding box center [292, 174] width 184 height 56
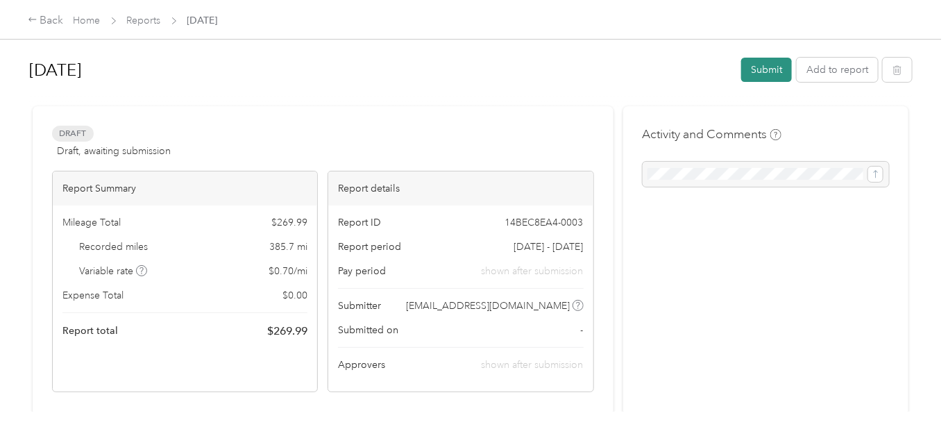
click at [755, 70] on button "Submit" at bounding box center [766, 70] width 51 height 24
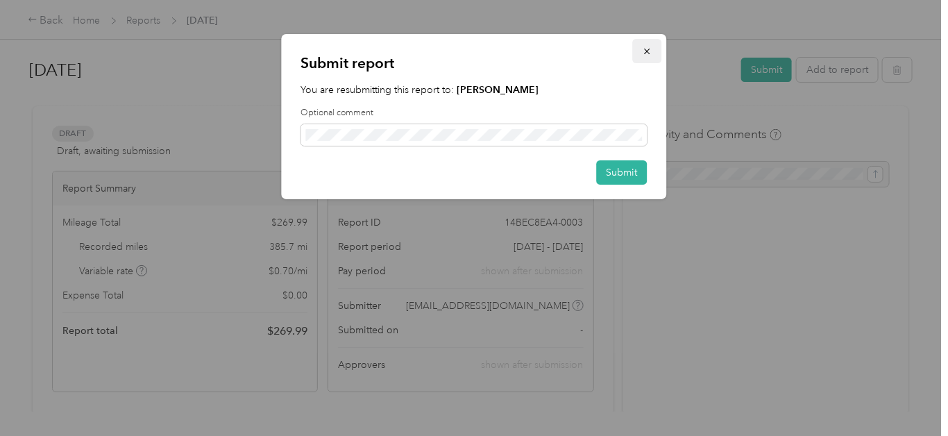
click at [647, 51] on icon "button" at bounding box center [647, 52] width 6 height 6
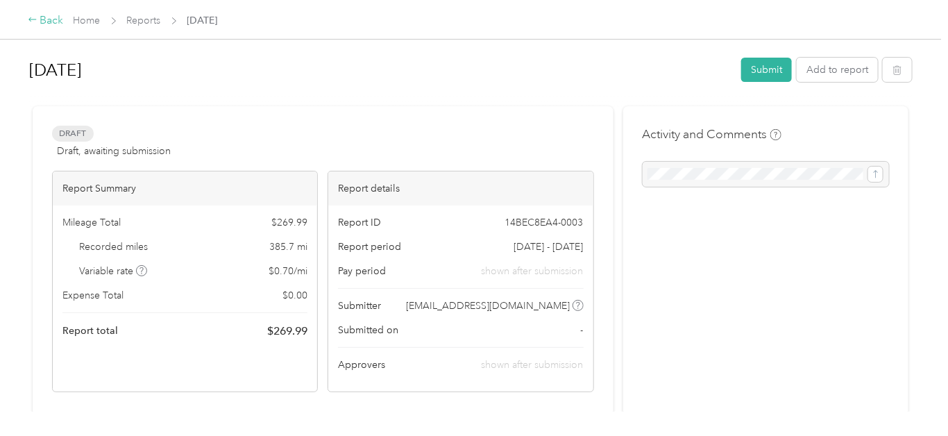
click at [49, 19] on div "Back" at bounding box center [46, 20] width 36 height 17
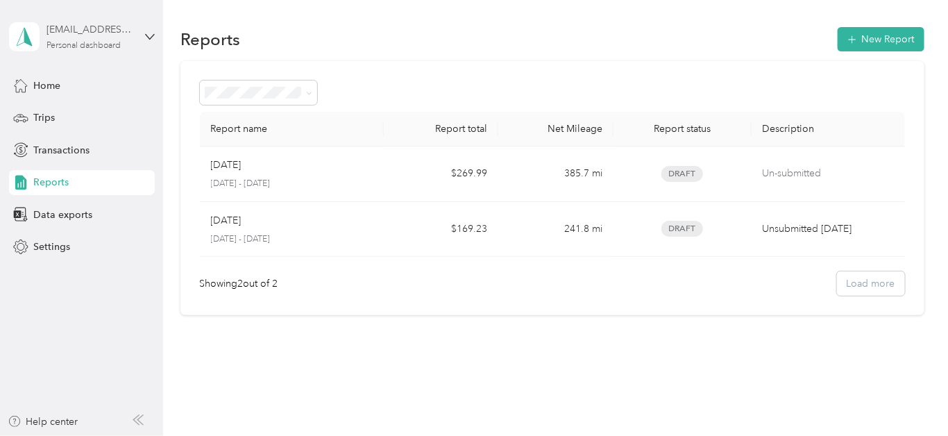
click at [108, 49] on div "Personal dashboard" at bounding box center [84, 46] width 74 height 8
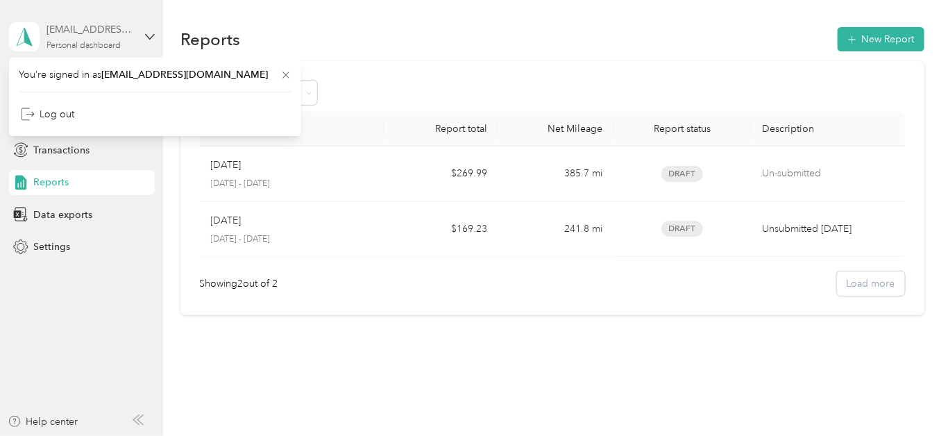
click at [106, 42] on div "Personal dashboard" at bounding box center [84, 46] width 74 height 8
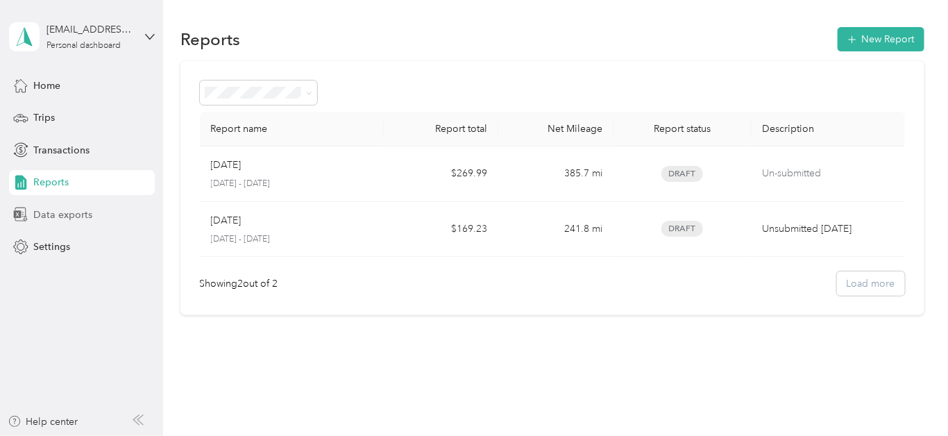
click at [108, 210] on div "Data exports" at bounding box center [82, 214] width 146 height 25
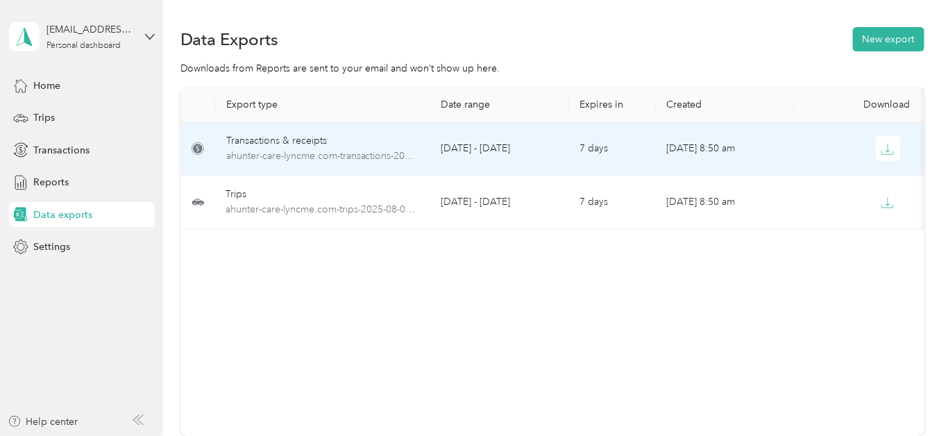
click at [694, 143] on td "[DATE] 8:50 am" at bounding box center [725, 148] width 139 height 53
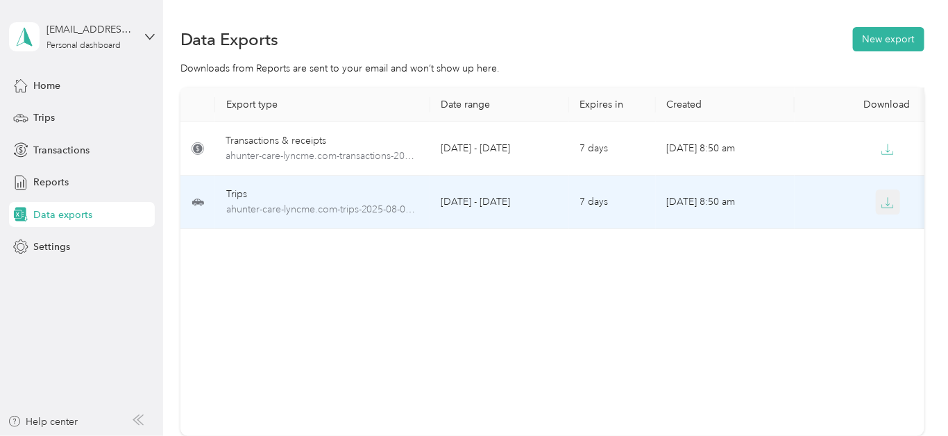
click at [889, 201] on icon "button" at bounding box center [888, 202] width 12 height 12
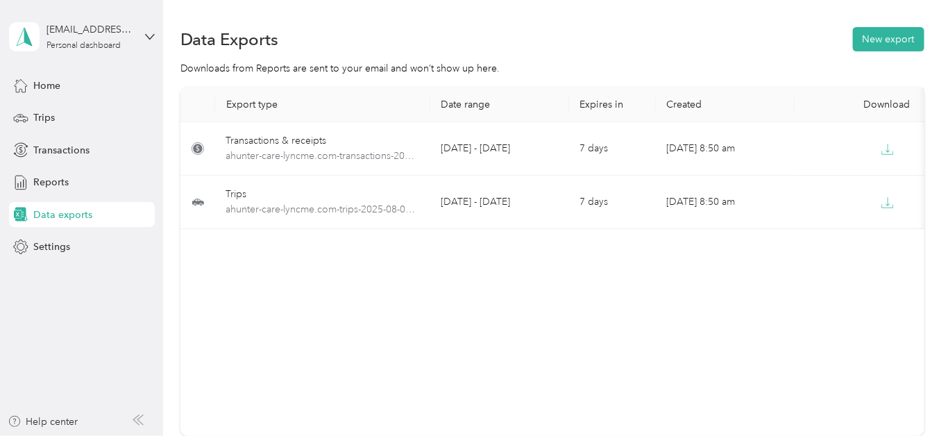
click at [487, 270] on div "Export type Date range Expires in Created Download Transactions & receipts ahun…" at bounding box center [552, 261] width 744 height 348
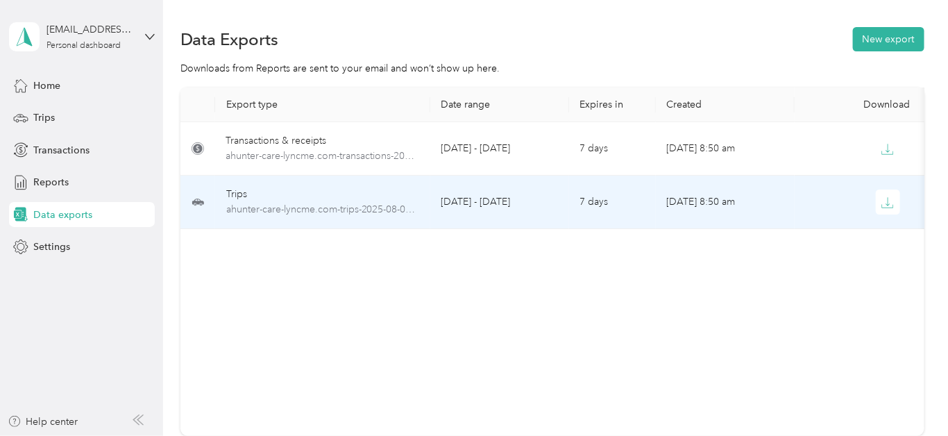
drag, startPoint x: 473, startPoint y: 207, endPoint x: 341, endPoint y: 279, distance: 150.4
click at [341, 279] on div "Export type Date range Expires in Created Download Transactions & receipts ahun…" at bounding box center [552, 261] width 744 height 348
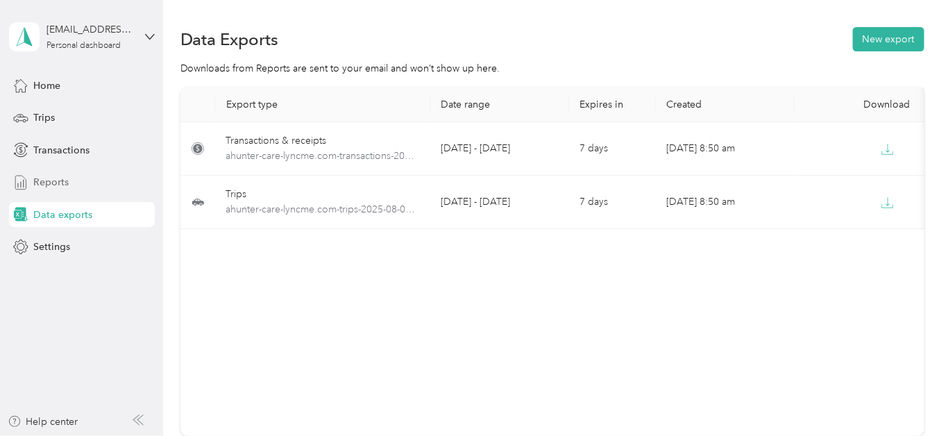
click at [103, 178] on div "Reports" at bounding box center [82, 182] width 146 height 25
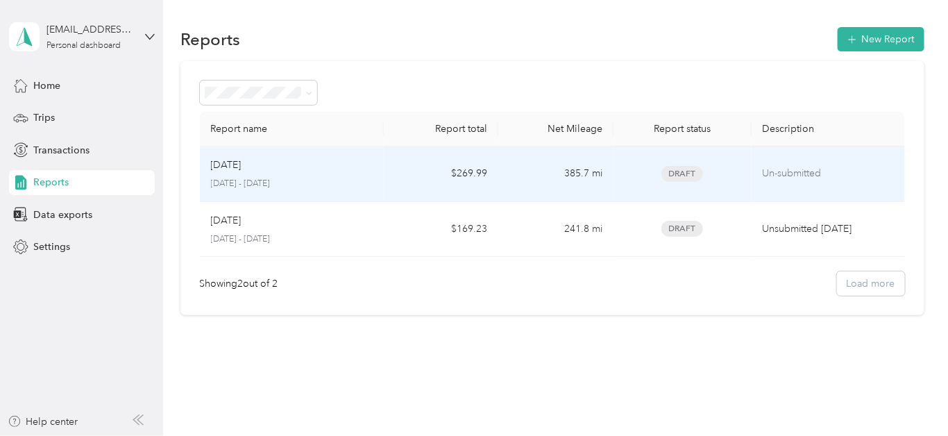
click at [418, 171] on td "$269.99" at bounding box center [441, 174] width 115 height 56
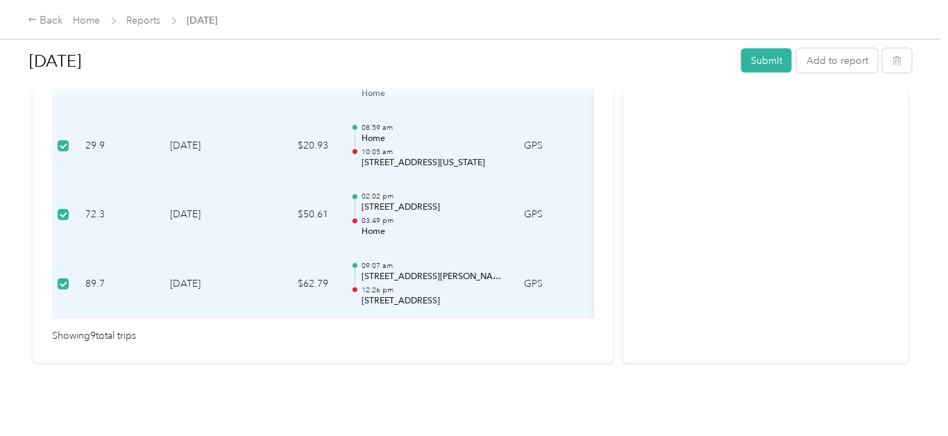
scroll to position [813, 0]
